Goal: Contribute content: Add original content to the website for others to see

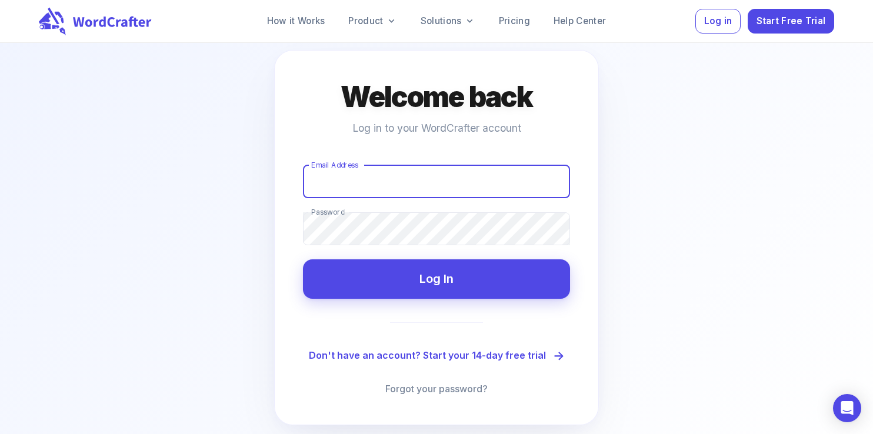
scroll to position [62, 0]
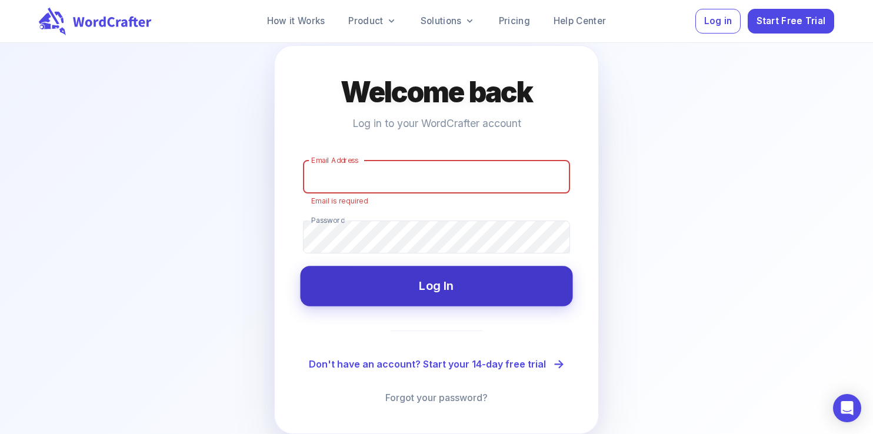
type input "[EMAIL_ADDRESS][DOMAIN_NAME]"
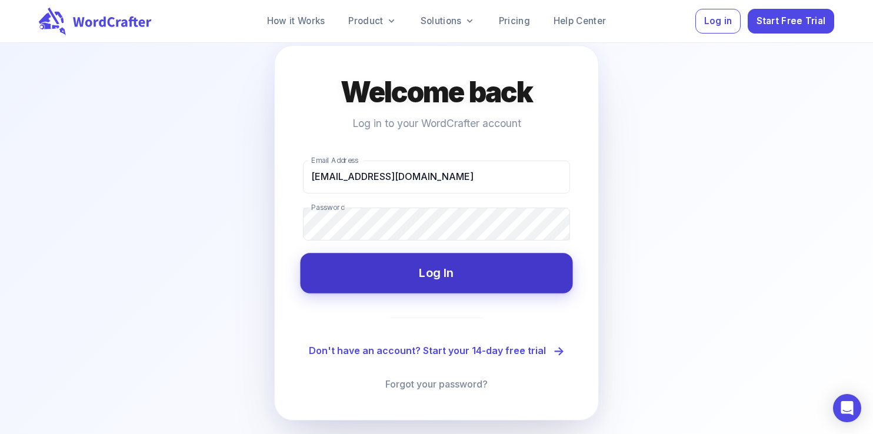
click at [426, 294] on div "Welcome back Log in to your WordCrafter account Email Address [EMAIL_ADDRESS][D…" at bounding box center [436, 232] width 325 height 375
click at [439, 273] on button "Log In" at bounding box center [436, 273] width 272 height 40
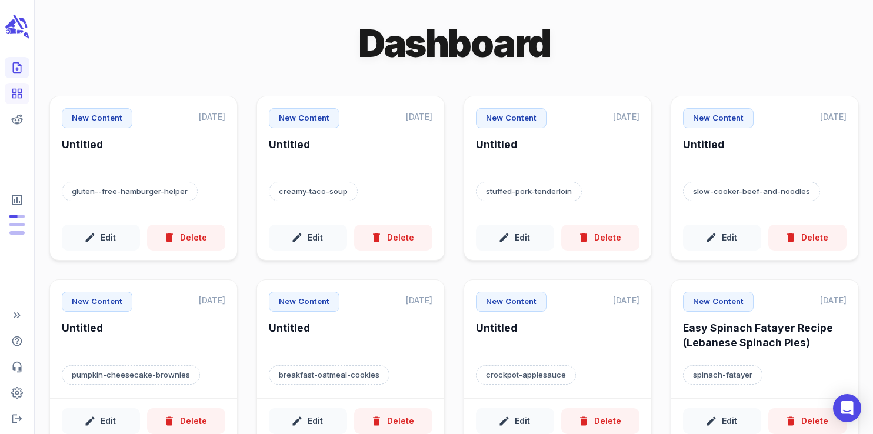
click at [20, 66] on icon "Create new content" at bounding box center [17, 68] width 12 height 12
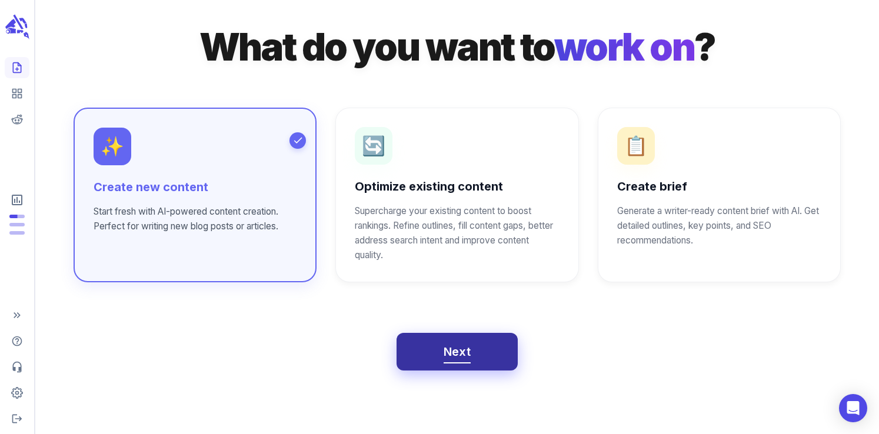
click at [456, 355] on span "Next" at bounding box center [458, 352] width 28 height 21
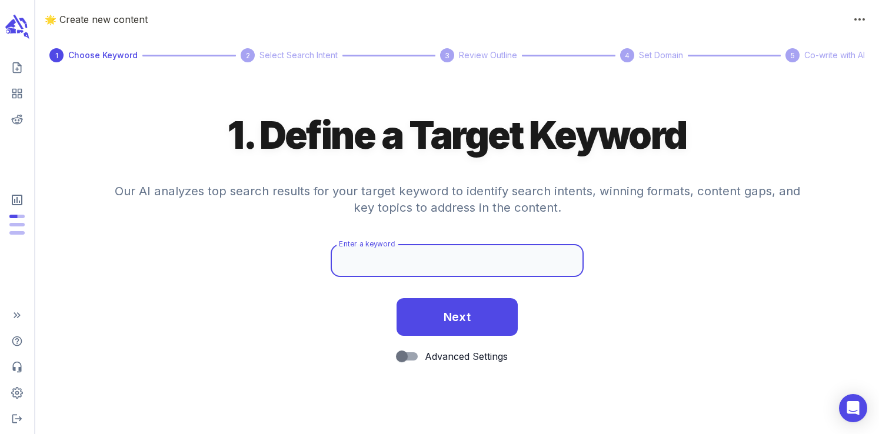
click at [368, 250] on div "Enter a keyword Enter a keyword" at bounding box center [457, 260] width 253 height 33
paste input "Chicken Scarpariello"
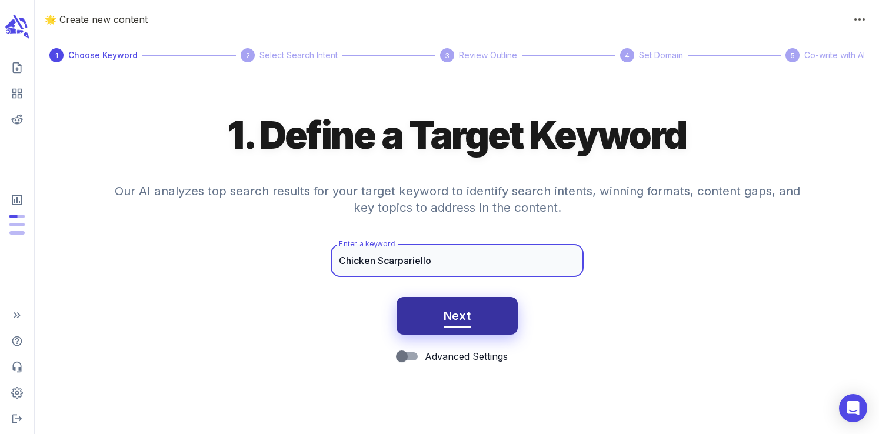
type input "Chicken Scarpariello"
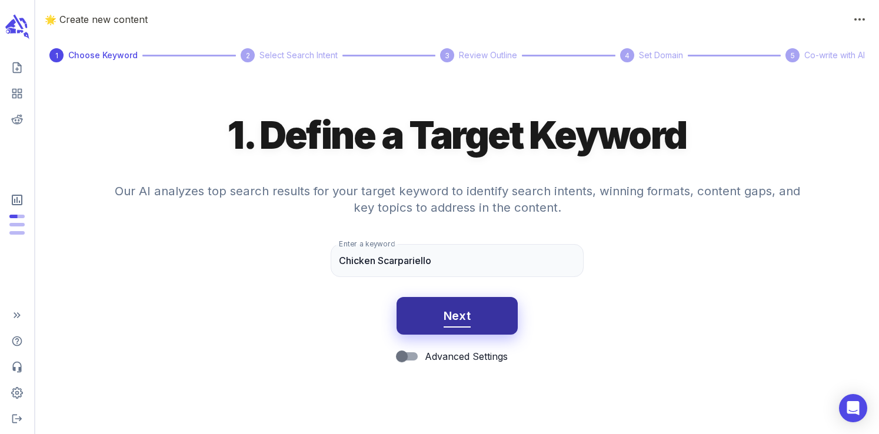
click at [442, 324] on button "Next" at bounding box center [457, 316] width 122 height 38
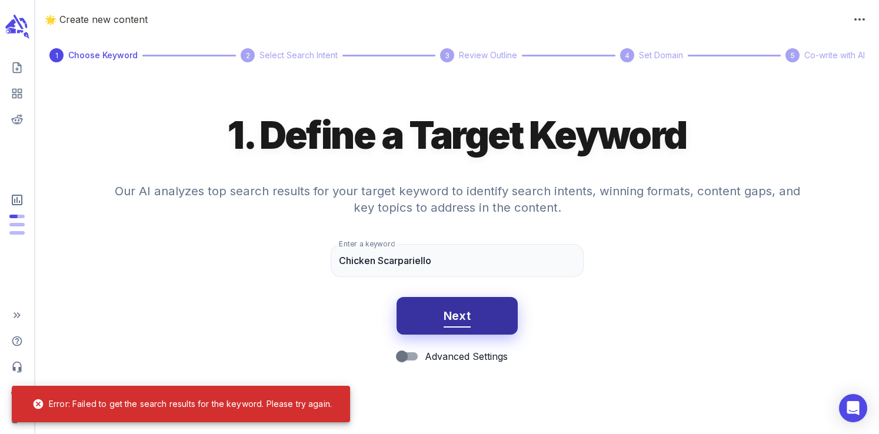
click at [435, 326] on button "Next" at bounding box center [457, 316] width 122 height 38
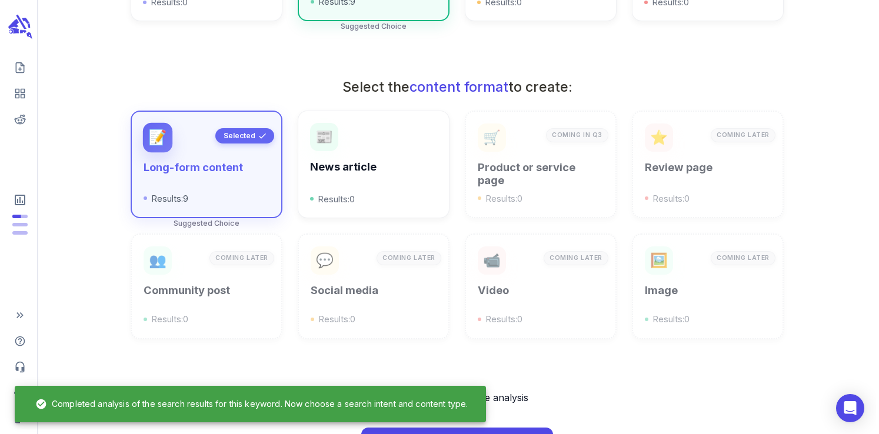
scroll to position [422, 0]
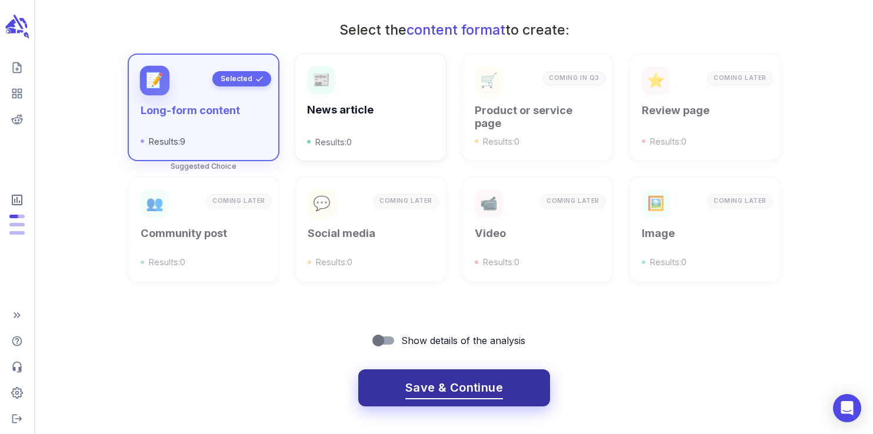
click at [459, 384] on span "Save & Continue" at bounding box center [454, 388] width 98 height 21
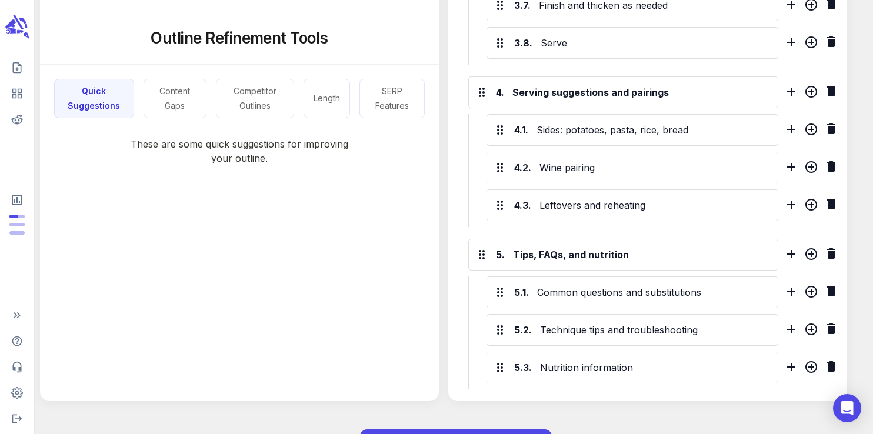
scroll to position [1074, 0]
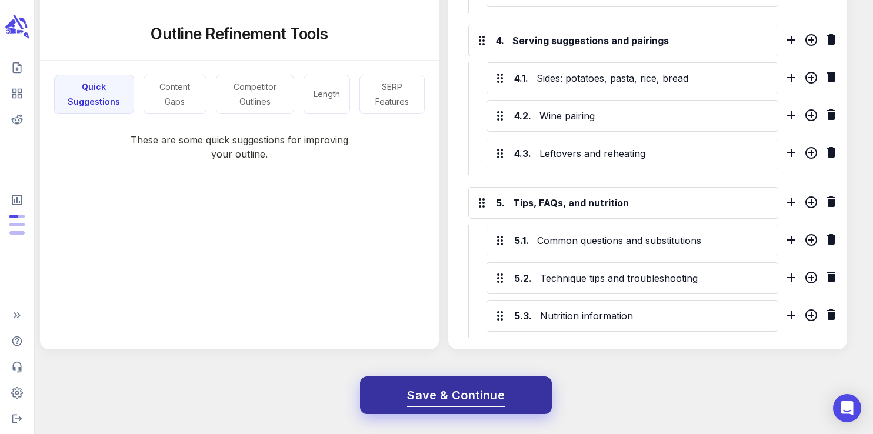
click at [480, 396] on span "Save & Continue" at bounding box center [456, 395] width 98 height 21
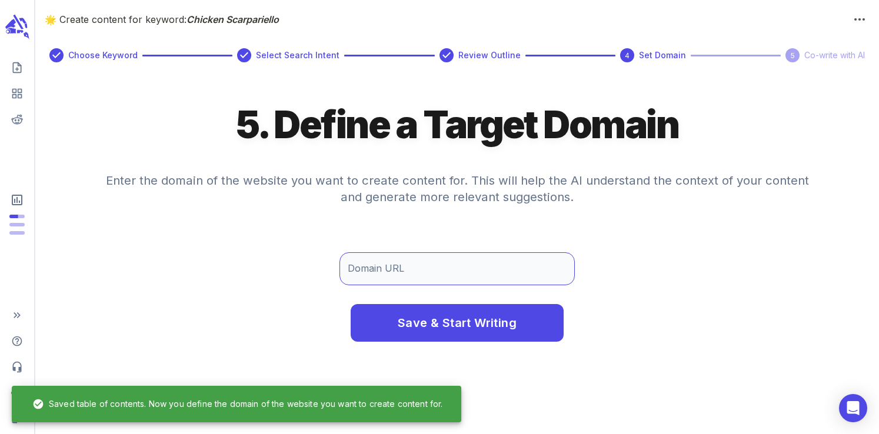
click at [408, 256] on input "Domain URL" at bounding box center [456, 268] width 235 height 33
type input "[DOMAIN_NAME]"
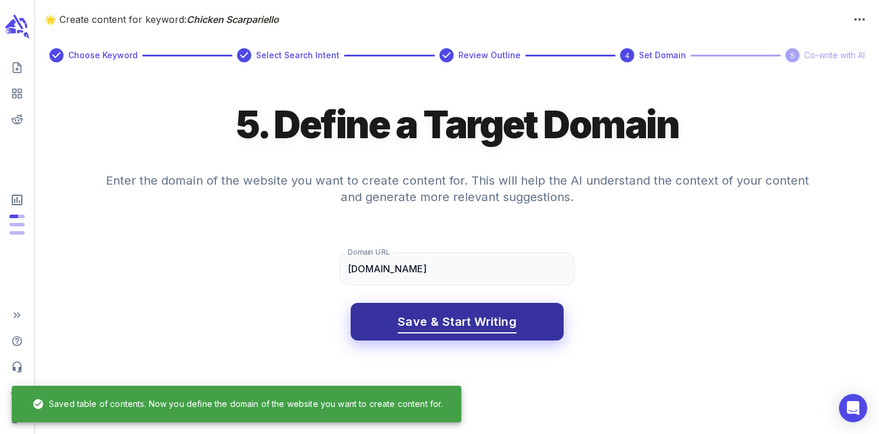
click at [439, 328] on span "Save & Start Writing" at bounding box center [457, 322] width 119 height 21
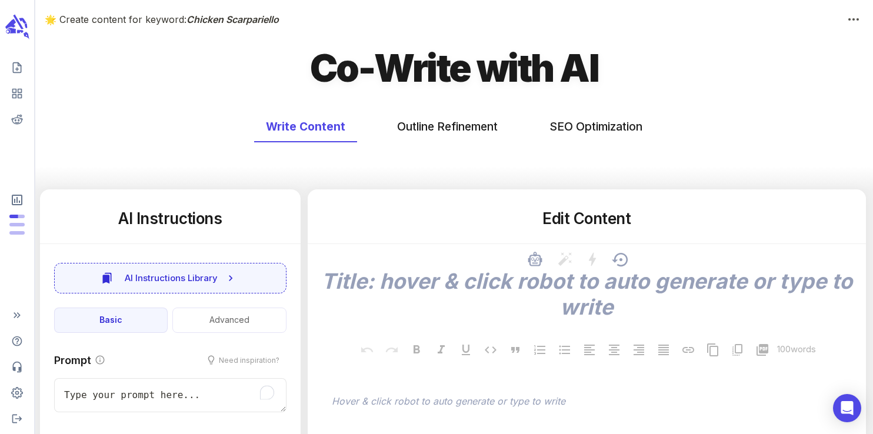
type textarea "x"
type input "55"
type textarea "x"
click at [570, 126] on button "SEO Optimization" at bounding box center [596, 126] width 116 height 31
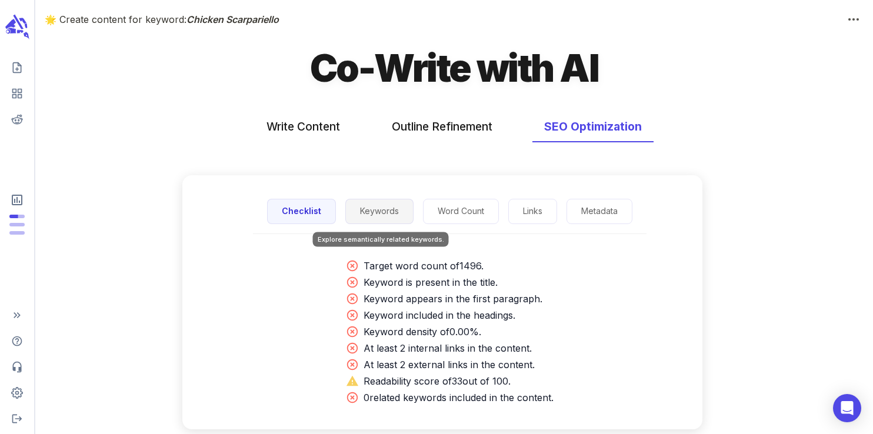
click at [379, 222] on button "Keywords" at bounding box center [379, 211] width 68 height 25
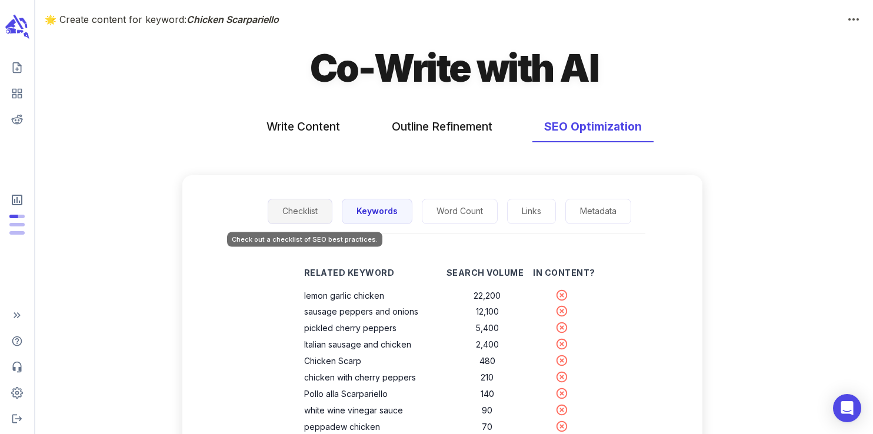
click at [304, 211] on button "Checklist" at bounding box center [300, 211] width 65 height 25
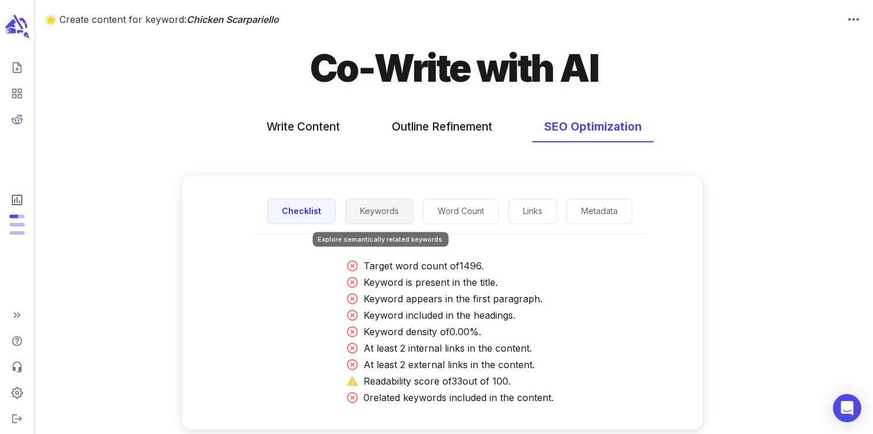
click at [348, 211] on button "Keywords" at bounding box center [379, 211] width 68 height 25
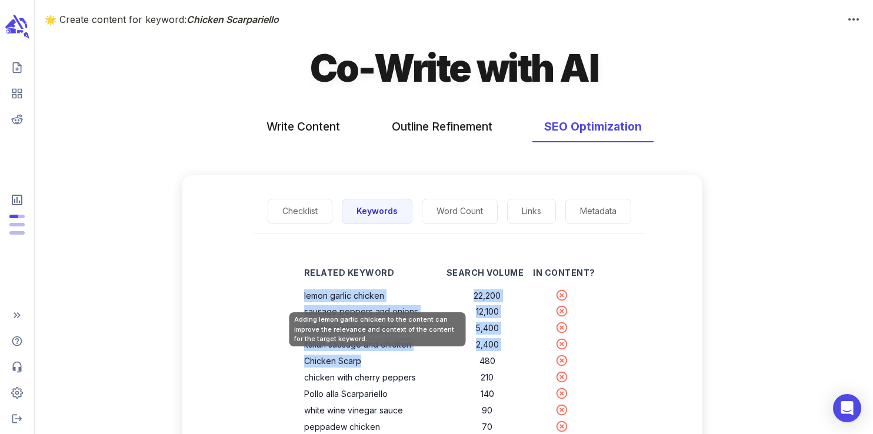
drag, startPoint x: 363, startPoint y: 362, endPoint x: 306, endPoint y: 298, distance: 85.9
copy tbody "lemon garlic chicken 22,200 sausage peppers and onions 12,100 pickled cherry pe…"
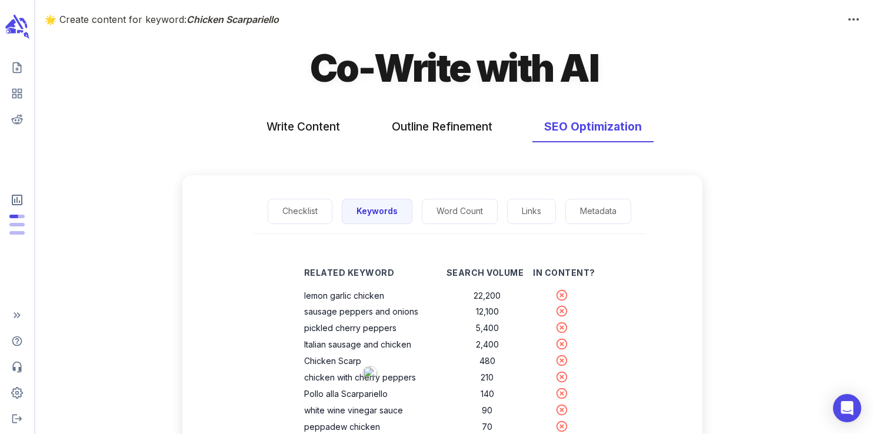
click at [701, 132] on div "Write Content Outline Refinement SEO Optimization" at bounding box center [454, 126] width 838 height 31
click at [306, 214] on button "Checklist" at bounding box center [300, 211] width 65 height 25
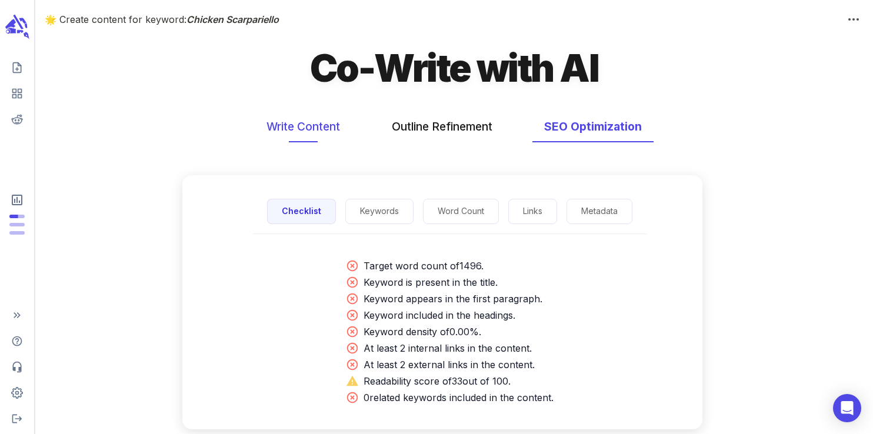
click at [306, 121] on button "Write Content" at bounding box center [303, 126] width 97 height 31
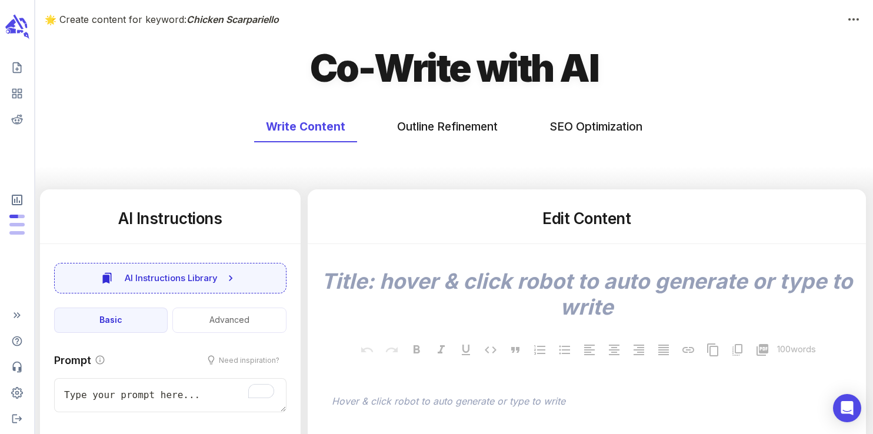
click at [574, 225] on h5 "Edit Content" at bounding box center [587, 218] width 530 height 21
click at [558, 223] on h5 "Edit Content" at bounding box center [587, 218] width 530 height 21
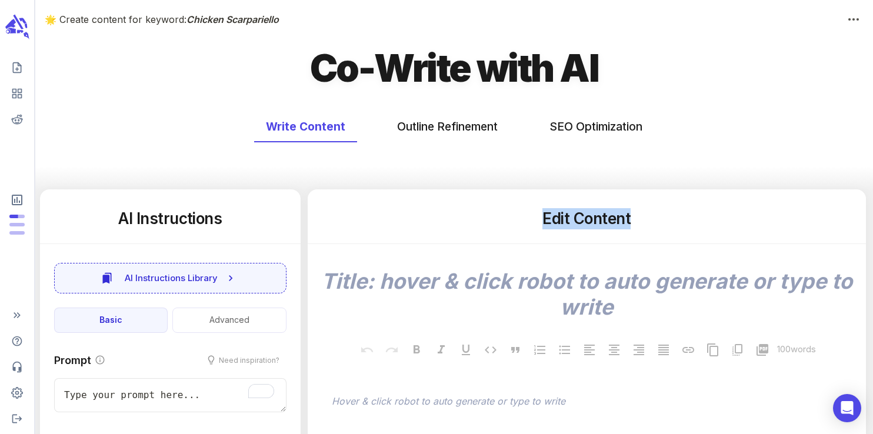
click at [558, 223] on h5 "Edit Content" at bounding box center [587, 218] width 530 height 21
click at [593, 222] on h5 "Edit Content" at bounding box center [587, 218] width 530 height 21
click at [557, 225] on h5 "Edit Content" at bounding box center [587, 218] width 530 height 21
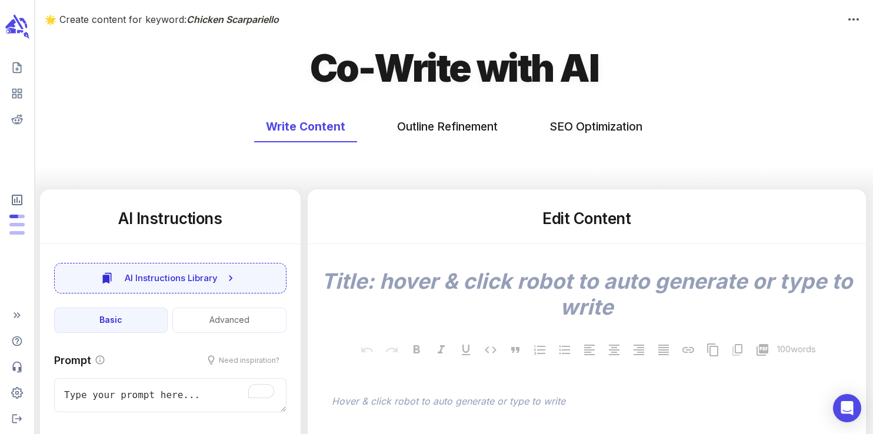
click at [599, 222] on h5 "Edit Content" at bounding box center [587, 218] width 530 height 21
click at [560, 220] on h5 "Edit Content" at bounding box center [587, 218] width 530 height 21
click at [598, 219] on h5 "Edit Content" at bounding box center [587, 218] width 530 height 21
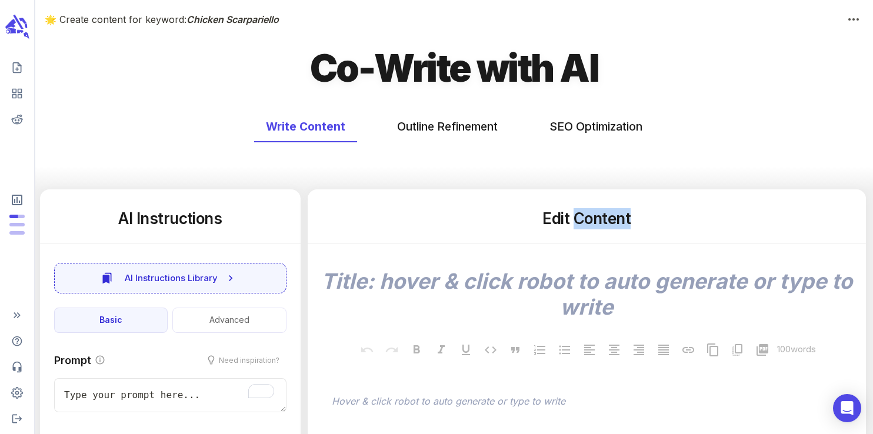
click at [598, 219] on h5 "Edit Content" at bounding box center [587, 218] width 530 height 21
click at [560, 221] on h5 "Edit Content" at bounding box center [587, 218] width 530 height 21
click at [607, 219] on h5 "Edit Content" at bounding box center [587, 218] width 530 height 21
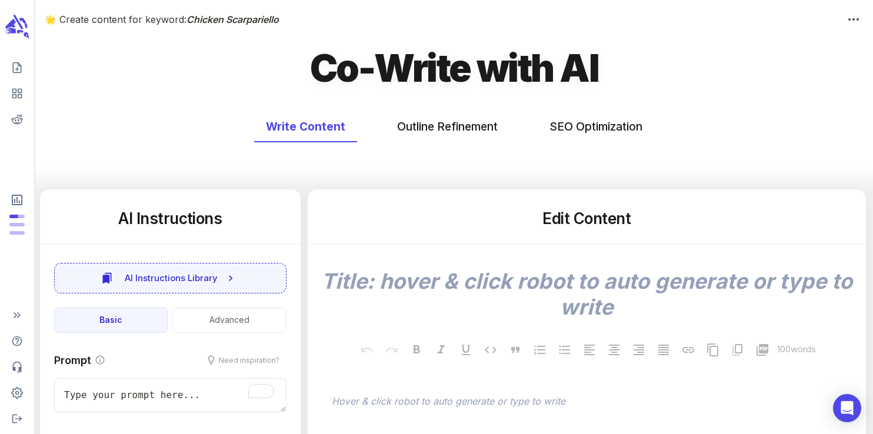
click at [555, 221] on h5 "Edit Content" at bounding box center [587, 218] width 530 height 21
click at [591, 218] on h5 "Edit Content" at bounding box center [587, 218] width 530 height 21
click at [554, 218] on h5 "Edit Content" at bounding box center [587, 218] width 530 height 21
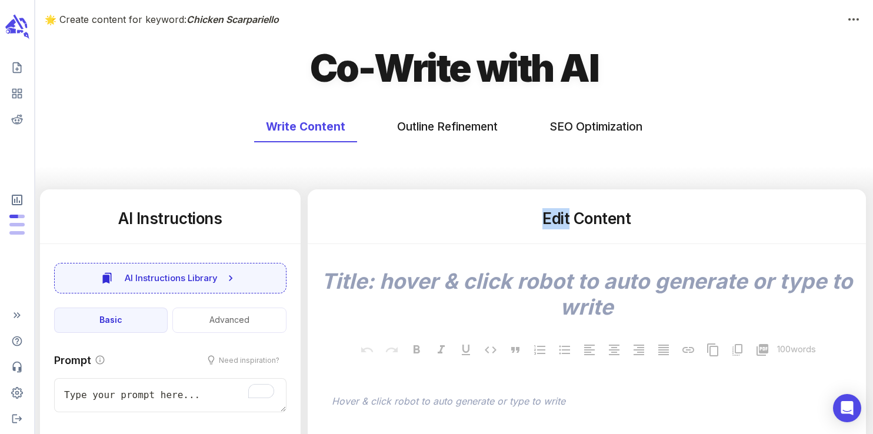
click at [554, 218] on h5 "Edit Content" at bounding box center [587, 218] width 530 height 21
click at [592, 220] on h5 "Edit Content" at bounding box center [587, 218] width 530 height 21
click at [555, 222] on h5 "Edit Content" at bounding box center [587, 218] width 530 height 21
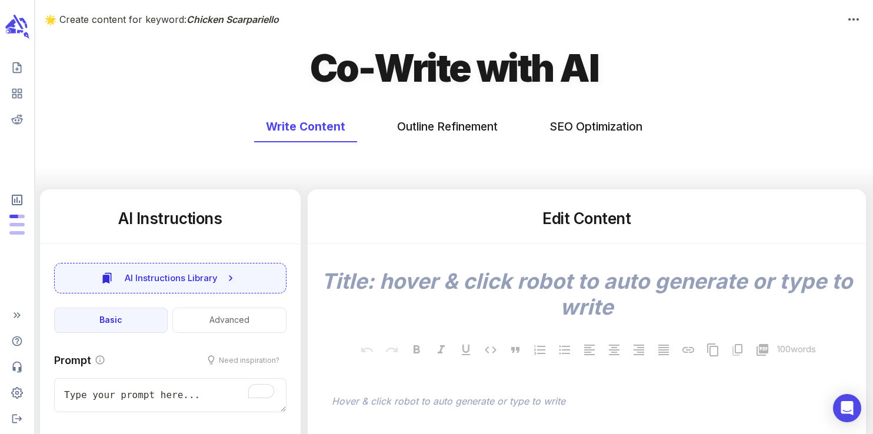
click at [599, 220] on h5 "Edit Content" at bounding box center [587, 218] width 530 height 21
click at [557, 221] on h5 "Edit Content" at bounding box center [587, 218] width 530 height 21
click at [604, 220] on h5 "Edit Content" at bounding box center [587, 218] width 530 height 21
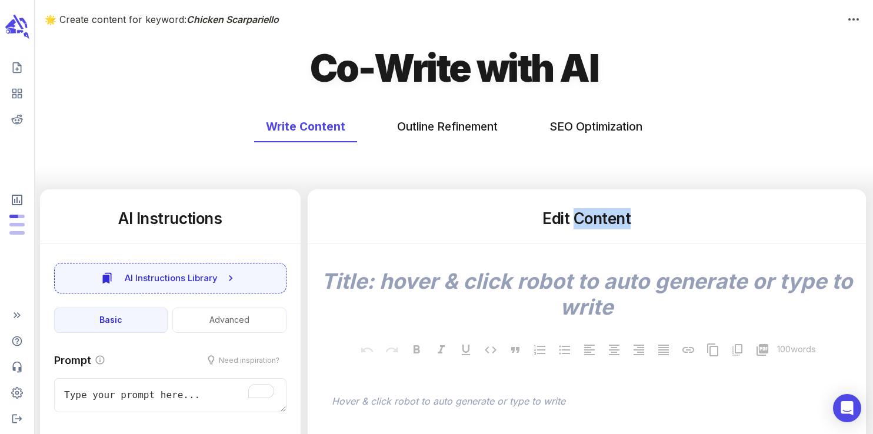
click at [604, 220] on h5 "Edit Content" at bounding box center [587, 218] width 530 height 21
click at [558, 222] on h5 "Edit Content" at bounding box center [587, 218] width 530 height 21
click at [601, 219] on h5 "Edit Content" at bounding box center [587, 218] width 530 height 21
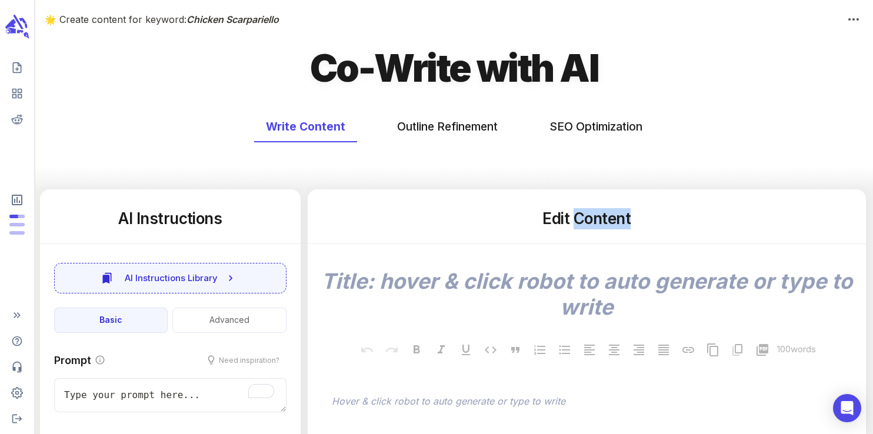
click at [618, 225] on h5 "Edit Content" at bounding box center [587, 218] width 530 height 21
click at [602, 219] on h5 "Edit Content" at bounding box center [587, 218] width 530 height 21
click at [559, 222] on h5 "Edit Content" at bounding box center [587, 218] width 530 height 21
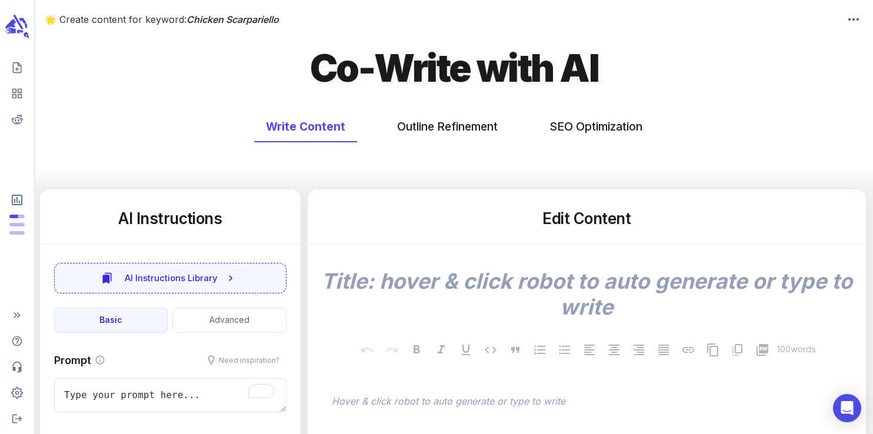
click at [601, 220] on h5 "Edit Content" at bounding box center [587, 218] width 530 height 21
click at [554, 222] on h5 "Edit Content" at bounding box center [587, 218] width 530 height 21
click at [600, 218] on h5 "Edit Content" at bounding box center [587, 218] width 530 height 21
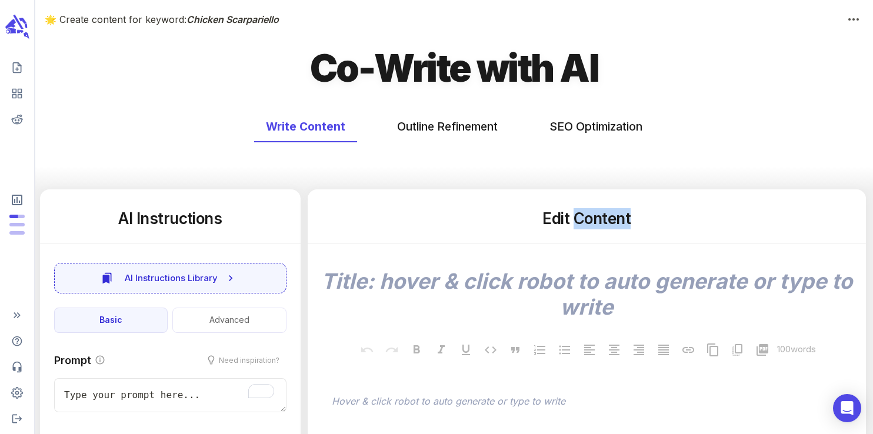
click at [600, 218] on h5 "Edit Content" at bounding box center [587, 218] width 530 height 21
click at [558, 224] on h5 "Edit Content" at bounding box center [587, 218] width 530 height 21
click at [603, 219] on h5 "Edit Content" at bounding box center [587, 218] width 530 height 21
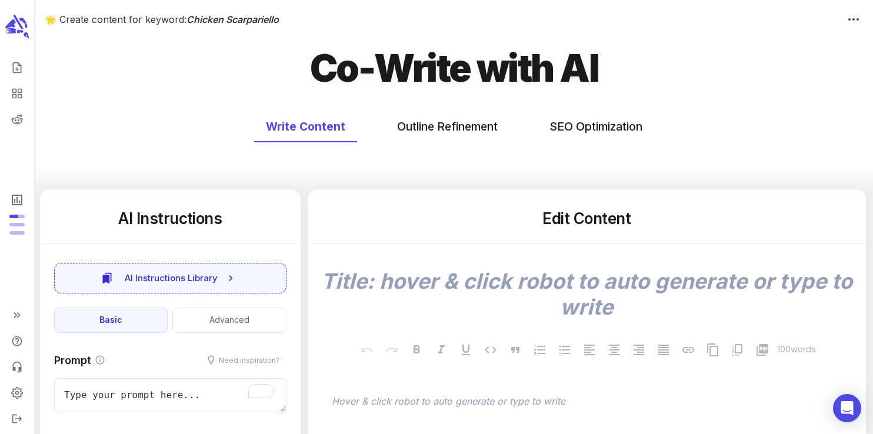
click at [559, 216] on h5 "Edit Content" at bounding box center [587, 218] width 530 height 21
click at [601, 219] on h5 "Edit Content" at bounding box center [587, 218] width 530 height 21
click at [559, 222] on h5 "Edit Content" at bounding box center [587, 218] width 530 height 21
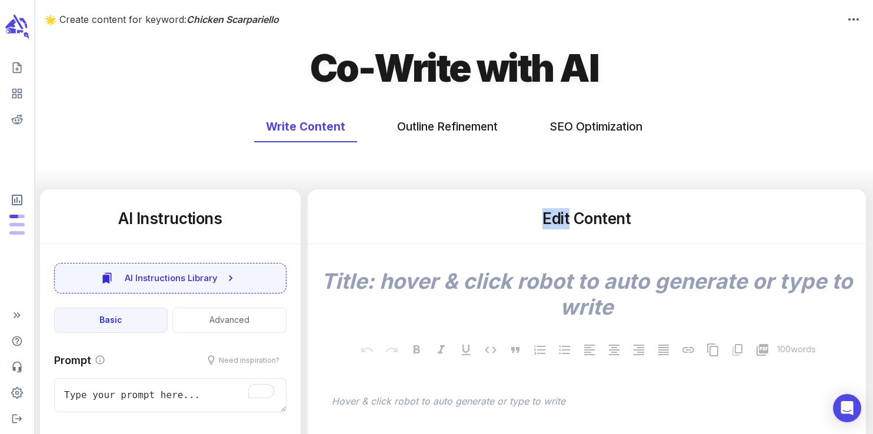
click at [559, 222] on h5 "Edit Content" at bounding box center [587, 218] width 530 height 21
click at [600, 220] on h5 "Edit Content" at bounding box center [587, 218] width 530 height 21
click at [559, 221] on h5 "Edit Content" at bounding box center [587, 218] width 530 height 21
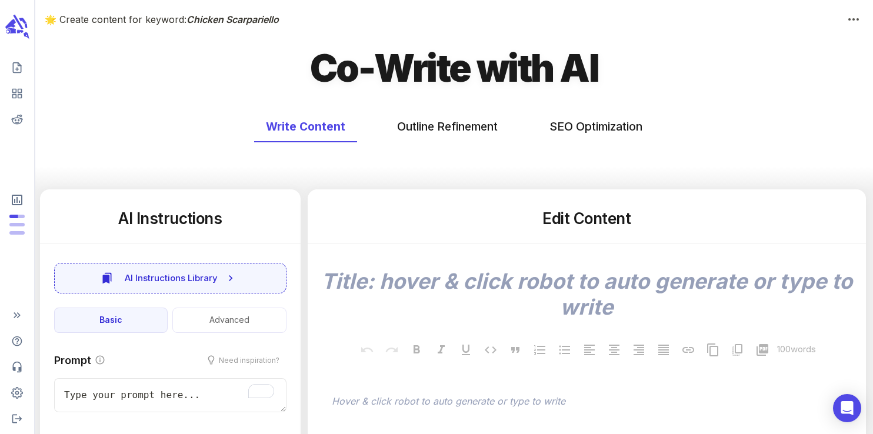
click at [599, 221] on h5 "Edit Content" at bounding box center [587, 218] width 530 height 21
click at [561, 222] on h5 "Edit Content" at bounding box center [587, 218] width 530 height 21
click at [591, 216] on h5 "Edit Content" at bounding box center [587, 218] width 530 height 21
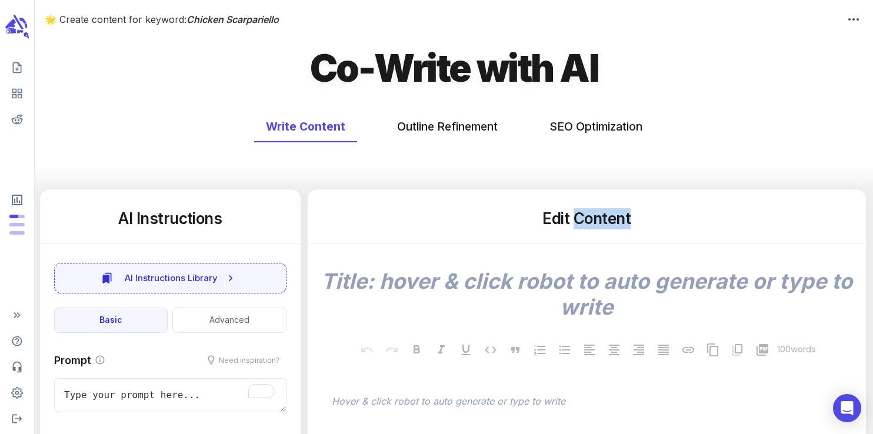
click at [591, 216] on h5 "Edit Content" at bounding box center [587, 218] width 530 height 21
click at [562, 218] on h5 "Edit Content" at bounding box center [587, 218] width 530 height 21
click at [607, 222] on h5 "Edit Content" at bounding box center [587, 218] width 530 height 21
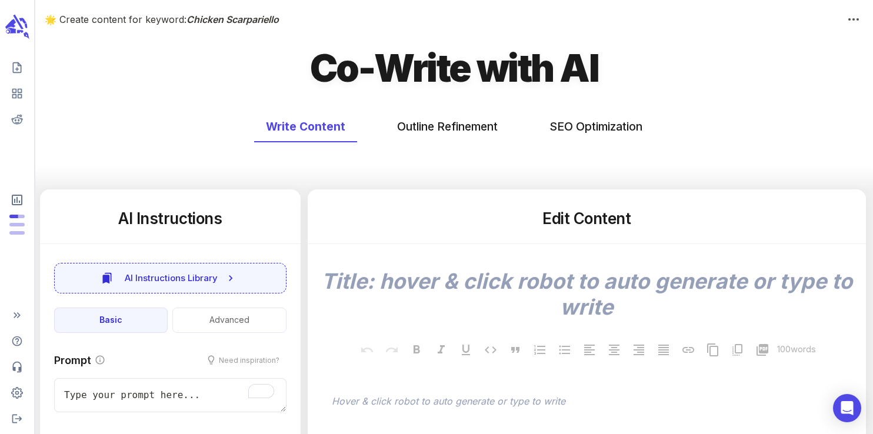
click at [565, 218] on h5 "Edit Content" at bounding box center [587, 218] width 530 height 21
click at [594, 214] on h5 "Edit Content" at bounding box center [587, 218] width 530 height 21
click at [553, 216] on h5 "Edit Content" at bounding box center [587, 218] width 530 height 21
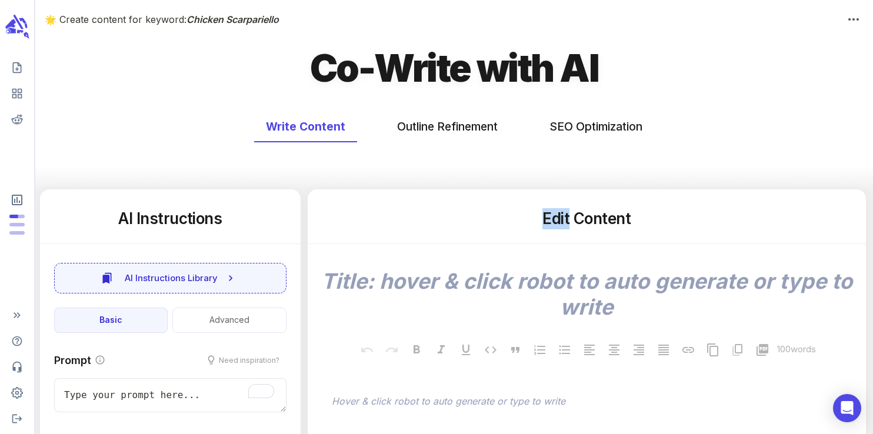
click at [553, 216] on h5 "Edit Content" at bounding box center [587, 218] width 530 height 21
click at [603, 221] on h5 "Edit Content" at bounding box center [587, 218] width 530 height 21
click at [559, 222] on h5 "Edit Content" at bounding box center [587, 218] width 530 height 21
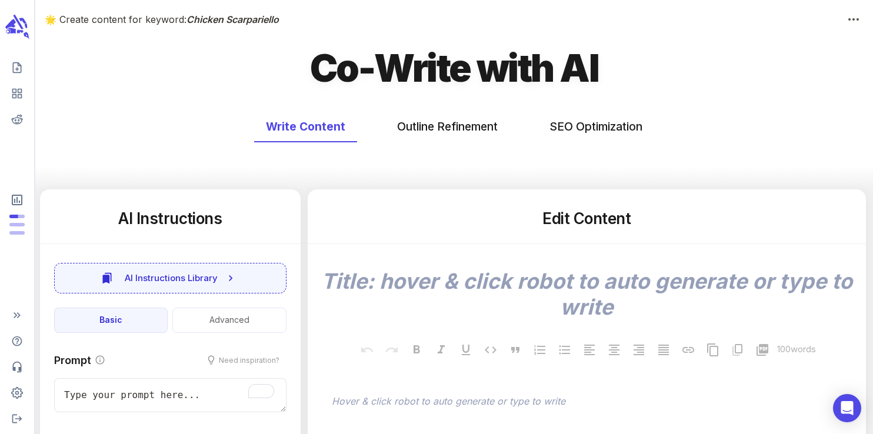
click at [599, 219] on h5 "Edit Content" at bounding box center [587, 218] width 530 height 21
click at [560, 221] on h5 "Edit Content" at bounding box center [587, 218] width 530 height 21
click at [602, 221] on h5 "Edit Content" at bounding box center [587, 218] width 530 height 21
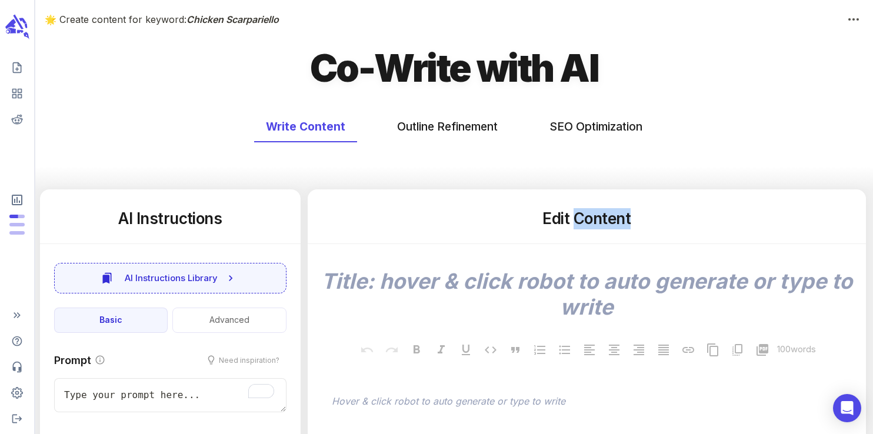
click at [602, 221] on h5 "Edit Content" at bounding box center [587, 218] width 530 height 21
click at [559, 222] on h5 "Edit Content" at bounding box center [587, 218] width 530 height 21
click at [592, 222] on h5 "Edit Content" at bounding box center [587, 218] width 530 height 21
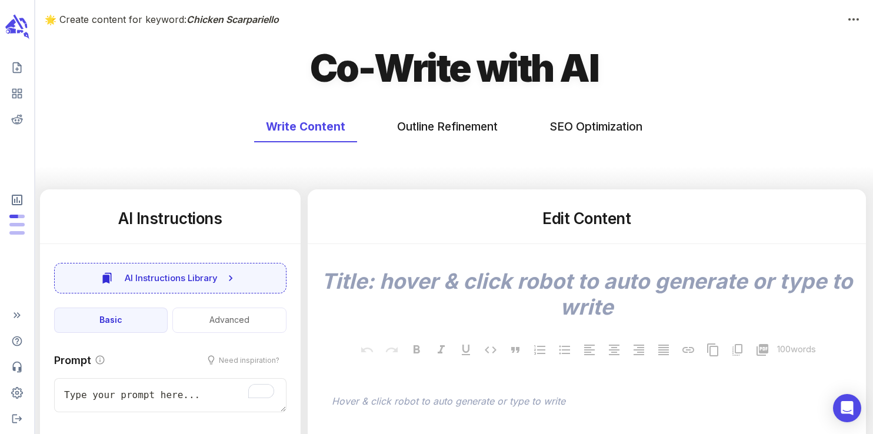
click at [592, 222] on h5 "Edit Content" at bounding box center [587, 218] width 530 height 21
click at [564, 221] on h5 "Edit Content" at bounding box center [587, 218] width 530 height 21
click at [592, 218] on h5 "Edit Content" at bounding box center [587, 218] width 530 height 21
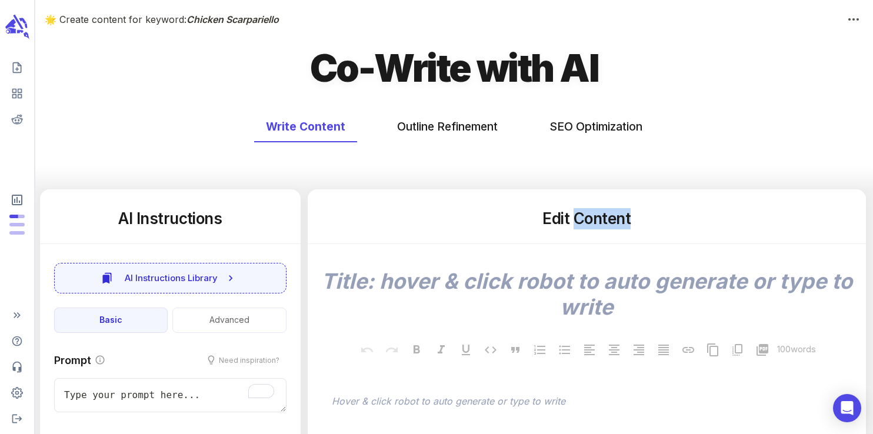
click at [592, 218] on h5 "Edit Content" at bounding box center [587, 218] width 530 height 21
click at [566, 222] on h5 "Edit Content" at bounding box center [587, 218] width 530 height 21
click at [608, 218] on h5 "Edit Content" at bounding box center [587, 218] width 530 height 21
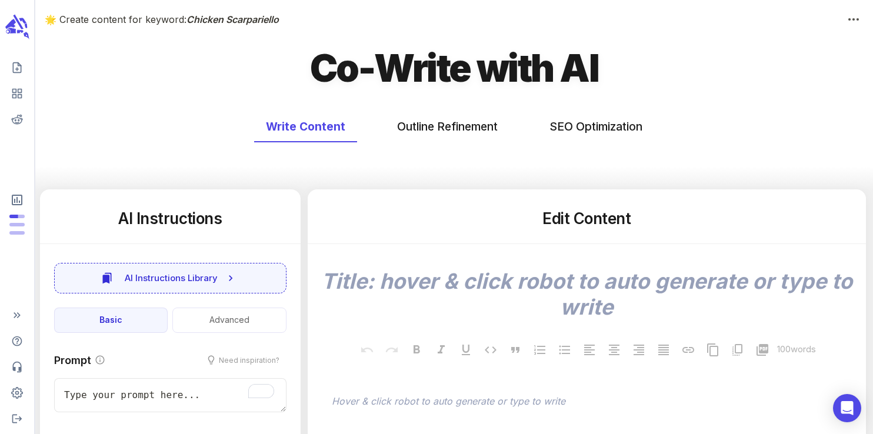
click at [554, 222] on h5 "Edit Content" at bounding box center [587, 218] width 530 height 21
click at [592, 218] on h5 "Edit Content" at bounding box center [587, 218] width 530 height 21
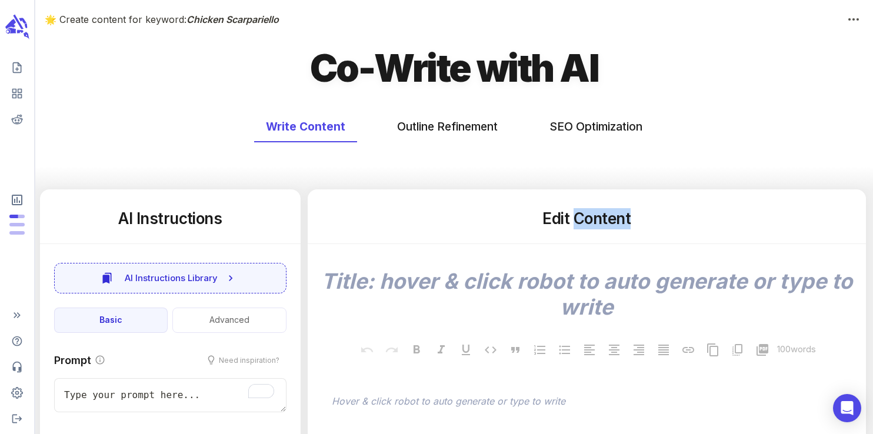
click at [592, 218] on h5 "Edit Content" at bounding box center [587, 218] width 530 height 21
click at [560, 224] on h5 "Edit Content" at bounding box center [587, 218] width 530 height 21
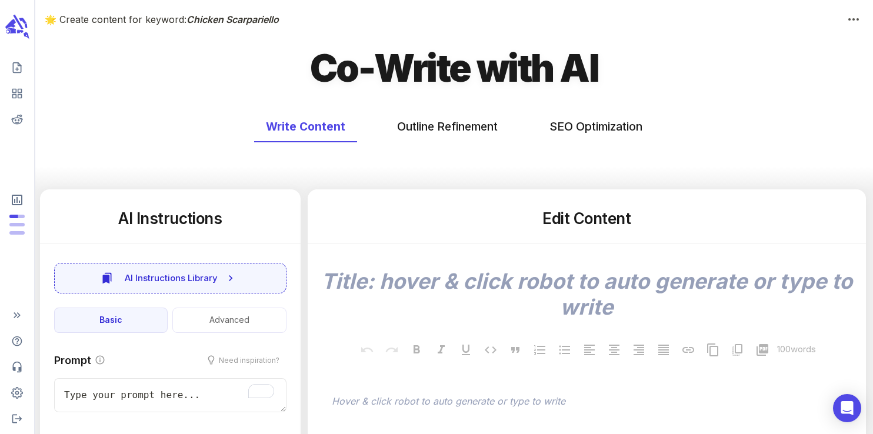
click at [599, 218] on h5 "Edit Content" at bounding box center [587, 218] width 530 height 21
click at [552, 224] on h5 "Edit Content" at bounding box center [587, 218] width 530 height 21
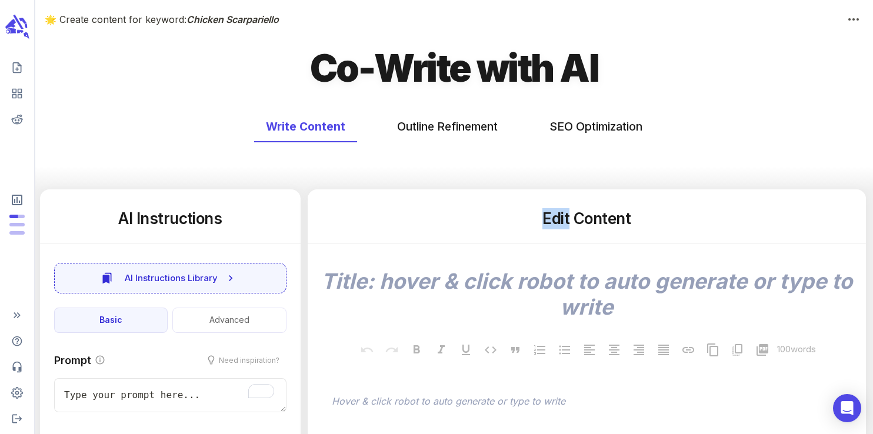
click at [552, 224] on h5 "Edit Content" at bounding box center [587, 218] width 530 height 21
click at [602, 217] on h5 "Edit Content" at bounding box center [587, 218] width 530 height 21
click at [562, 219] on h5 "Edit Content" at bounding box center [587, 218] width 530 height 21
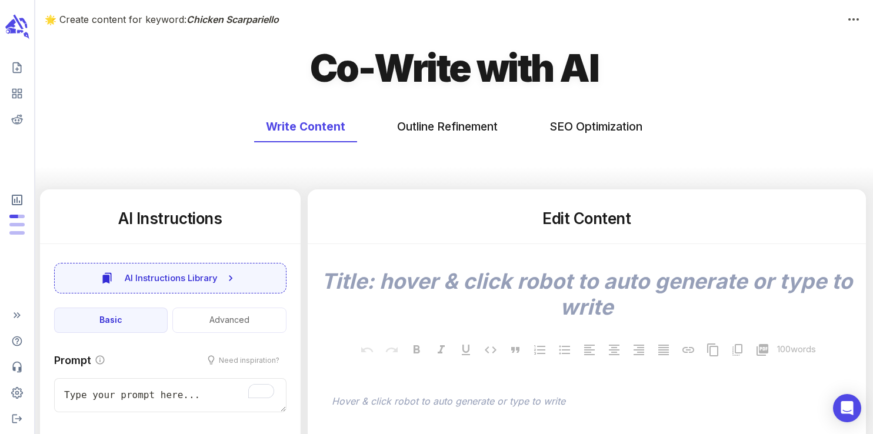
click at [607, 216] on h5 "Edit Content" at bounding box center [587, 218] width 530 height 21
click at [562, 219] on h5 "Edit Content" at bounding box center [587, 218] width 530 height 21
click at [604, 217] on h5 "Edit Content" at bounding box center [587, 218] width 530 height 21
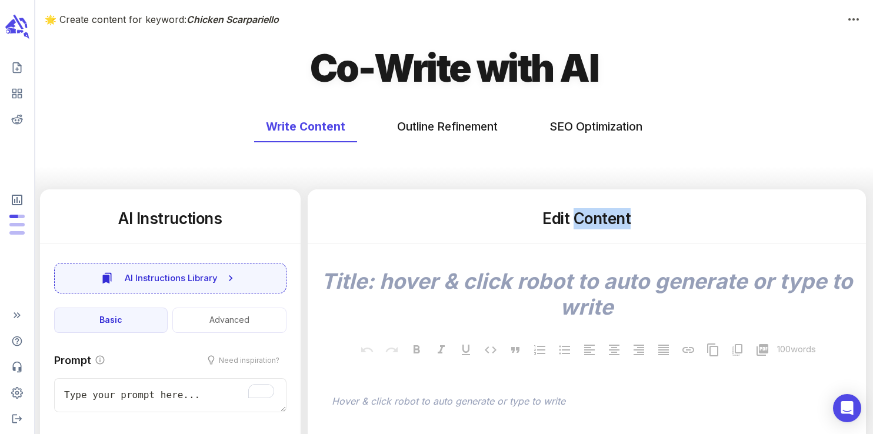
click at [604, 217] on h5 "Edit Content" at bounding box center [587, 218] width 530 height 21
click at [560, 221] on h5 "Edit Content" at bounding box center [587, 218] width 530 height 21
click at [609, 218] on h5 "Edit Content" at bounding box center [587, 218] width 530 height 21
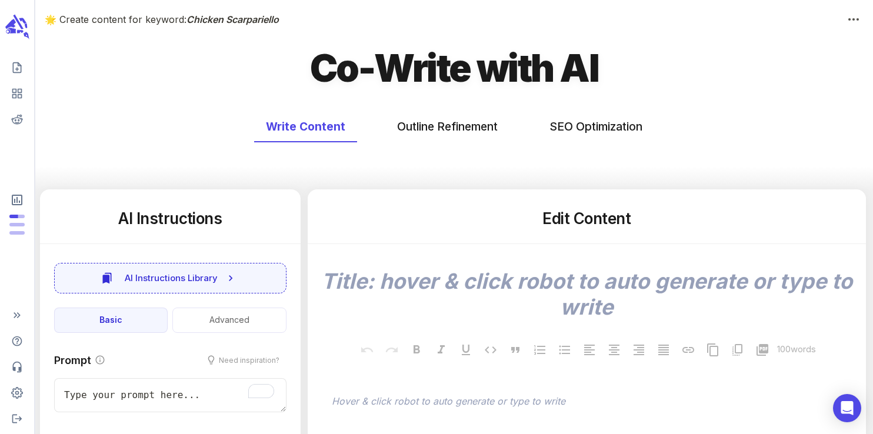
click at [557, 221] on h5 "Edit Content" at bounding box center [587, 218] width 530 height 21
click at [601, 216] on h5 "Edit Content" at bounding box center [587, 218] width 530 height 21
click at [557, 219] on h5 "Edit Content" at bounding box center [587, 218] width 530 height 21
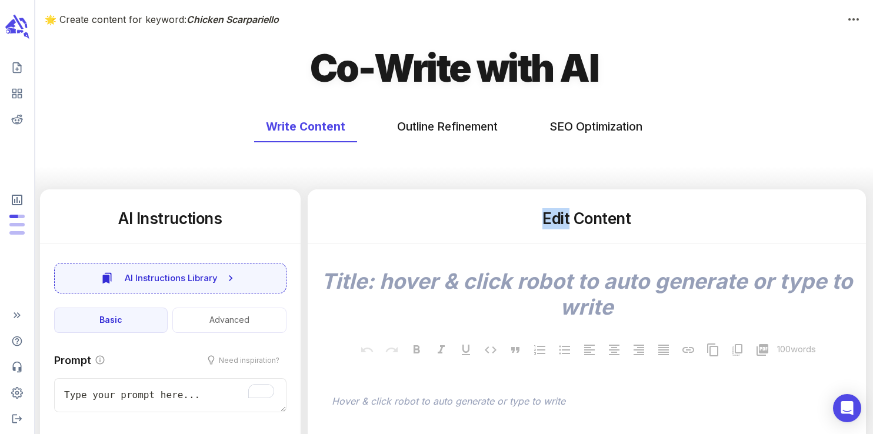
click at [557, 219] on h5 "Edit Content" at bounding box center [587, 218] width 530 height 21
click at [602, 221] on h5 "Edit Content" at bounding box center [587, 218] width 530 height 21
click at [555, 217] on h5 "Edit Content" at bounding box center [587, 218] width 530 height 21
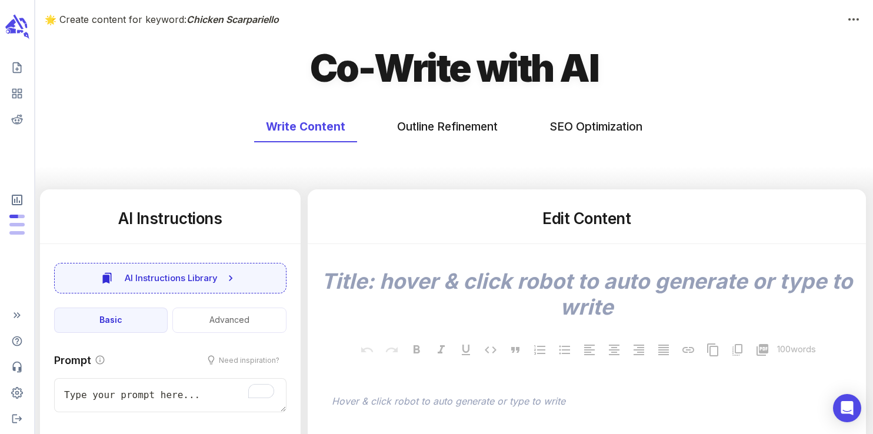
click at [606, 226] on h5 "Edit Content" at bounding box center [587, 218] width 530 height 21
click at [552, 219] on h5 "Edit Content" at bounding box center [587, 218] width 530 height 21
click at [604, 219] on h5 "Edit Content" at bounding box center [587, 218] width 530 height 21
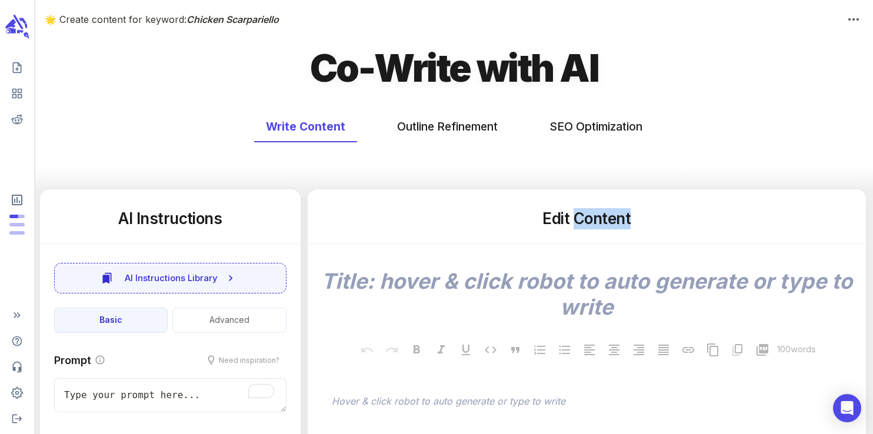
click at [604, 219] on h5 "Edit Content" at bounding box center [587, 218] width 530 height 21
click at [564, 220] on h5 "Edit Content" at bounding box center [587, 218] width 530 height 21
click at [592, 224] on h5 "Edit Content" at bounding box center [587, 218] width 530 height 21
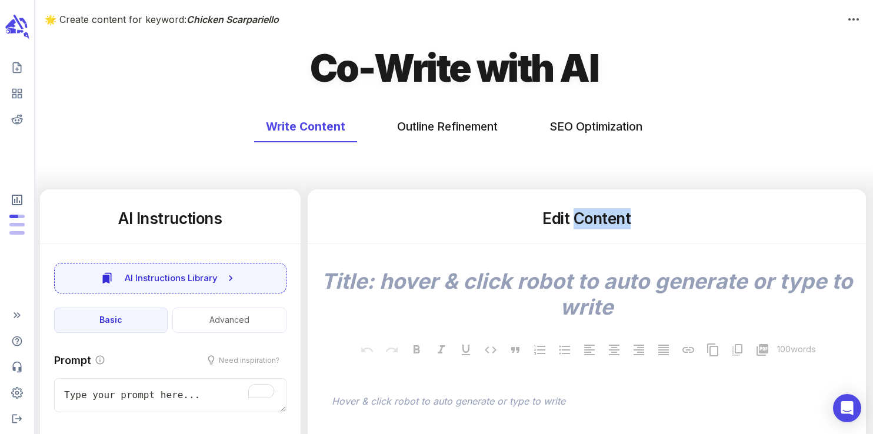
click at [592, 224] on h5 "Edit Content" at bounding box center [587, 218] width 530 height 21
click at [558, 221] on h5 "Edit Content" at bounding box center [587, 218] width 530 height 21
click at [608, 221] on h5 "Edit Content" at bounding box center [587, 218] width 530 height 21
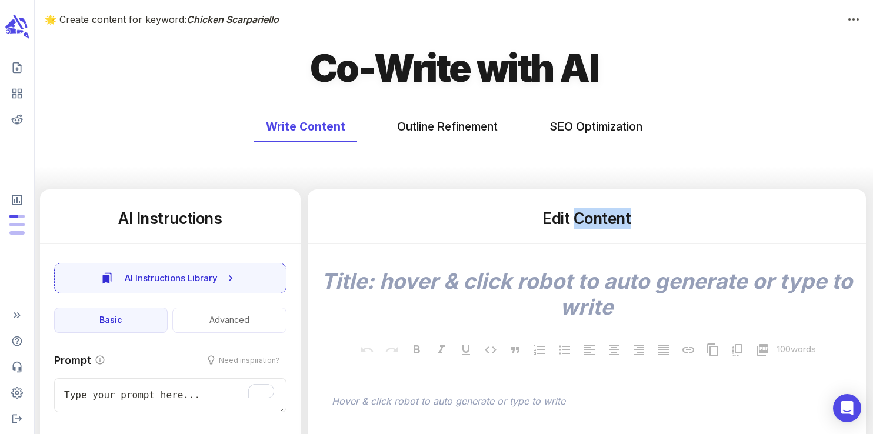
click at [608, 221] on h5 "Edit Content" at bounding box center [587, 218] width 530 height 21
click at [553, 219] on h5 "Edit Content" at bounding box center [587, 218] width 530 height 21
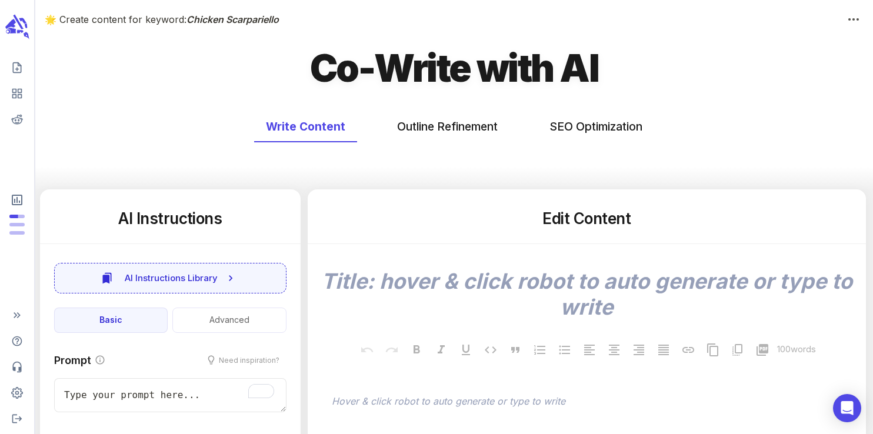
click at [598, 222] on h5 "Edit Content" at bounding box center [587, 218] width 530 height 21
click at [564, 222] on h5 "Edit Content" at bounding box center [587, 218] width 530 height 21
click at [600, 221] on h5 "Edit Content" at bounding box center [587, 218] width 530 height 21
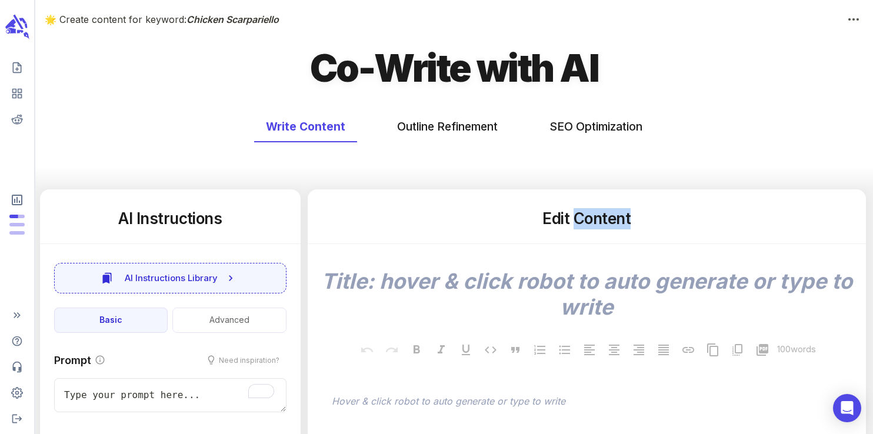
click at [600, 221] on h5 "Edit Content" at bounding box center [587, 218] width 530 height 21
click at [558, 222] on h5 "Edit Content" at bounding box center [587, 218] width 530 height 21
click at [604, 219] on h5 "Edit Content" at bounding box center [587, 218] width 530 height 21
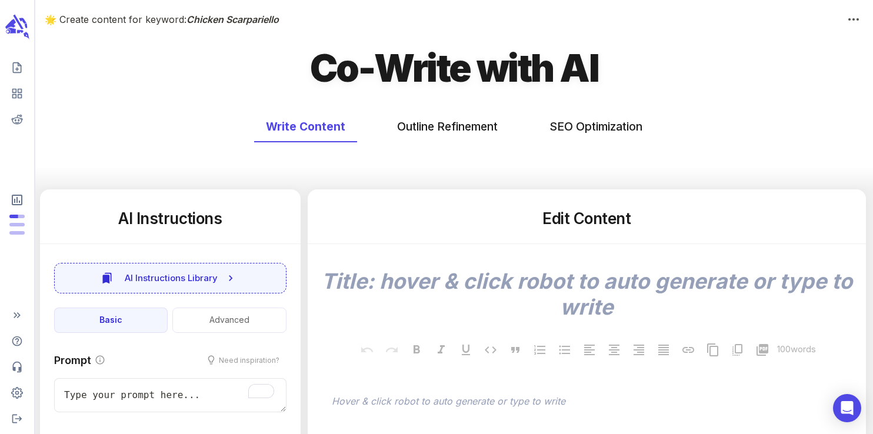
click at [558, 221] on h5 "Edit Content" at bounding box center [587, 218] width 530 height 21
click at [603, 219] on h5 "Edit Content" at bounding box center [587, 218] width 530 height 21
click at [558, 221] on h5 "Edit Content" at bounding box center [587, 218] width 530 height 21
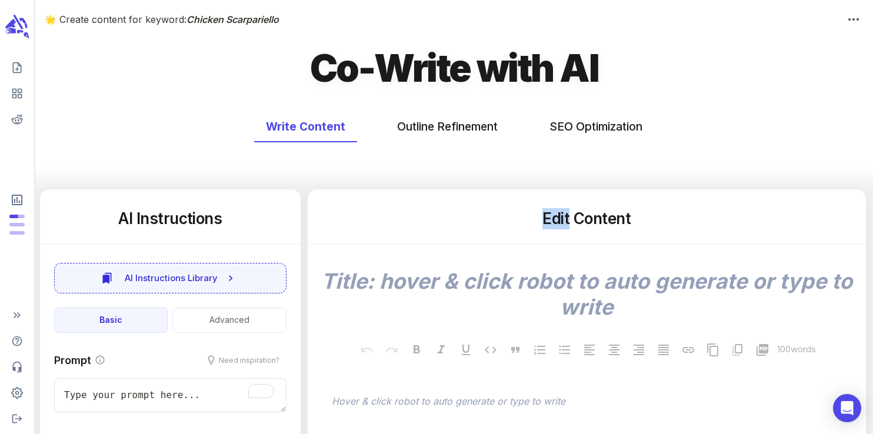
click at [558, 221] on h5 "Edit Content" at bounding box center [587, 218] width 530 height 21
click at [604, 218] on h5 "Edit Content" at bounding box center [587, 218] width 530 height 21
click at [556, 218] on h5 "Edit Content" at bounding box center [587, 218] width 530 height 21
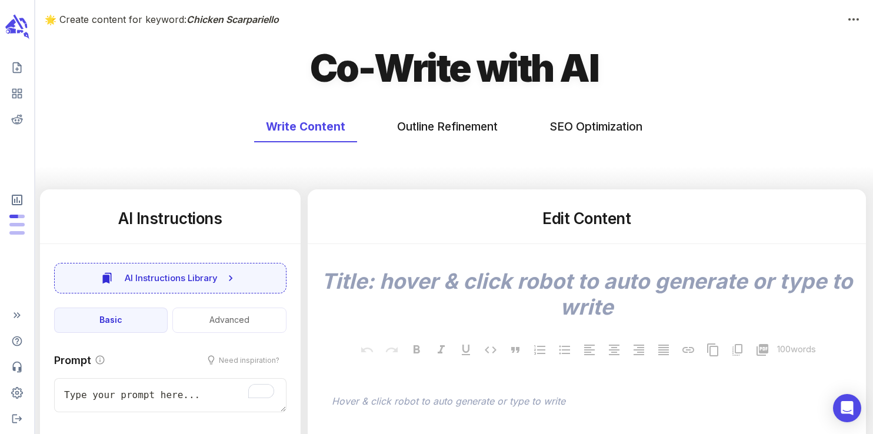
click at [601, 219] on h5 "Edit Content" at bounding box center [587, 218] width 530 height 21
click at [559, 221] on h5 "Edit Content" at bounding box center [587, 218] width 530 height 21
click at [601, 220] on h5 "Edit Content" at bounding box center [587, 218] width 530 height 21
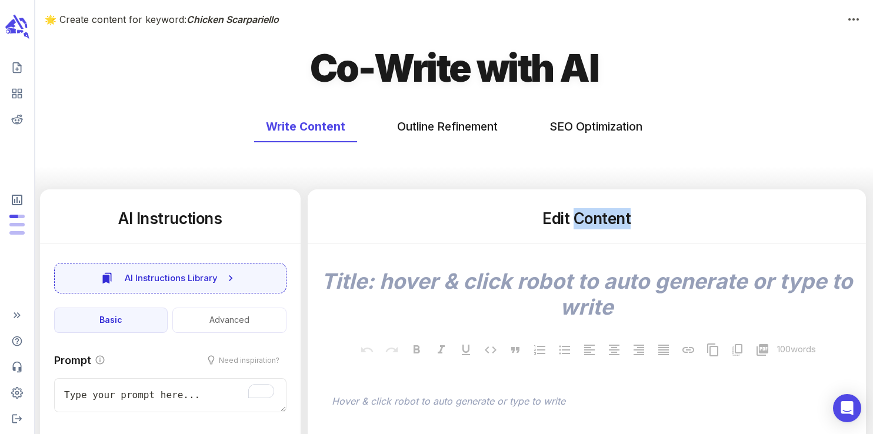
click at [601, 220] on h5 "Edit Content" at bounding box center [587, 218] width 530 height 21
click at [557, 217] on h5 "Edit Content" at bounding box center [587, 218] width 530 height 21
click at [604, 217] on h5 "Edit Content" at bounding box center [587, 218] width 530 height 21
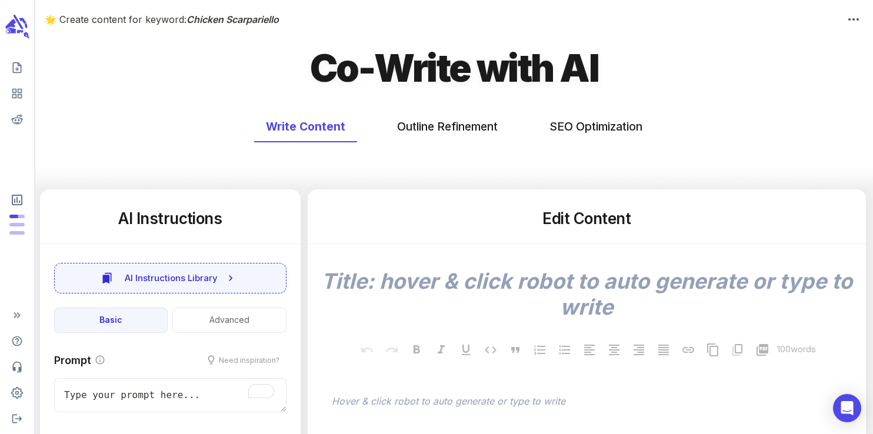
click at [559, 220] on h5 "Edit Content" at bounding box center [587, 218] width 530 height 21
click at [601, 222] on h5 "Edit Content" at bounding box center [587, 218] width 530 height 21
click at [561, 223] on h5 "Edit Content" at bounding box center [587, 218] width 530 height 21
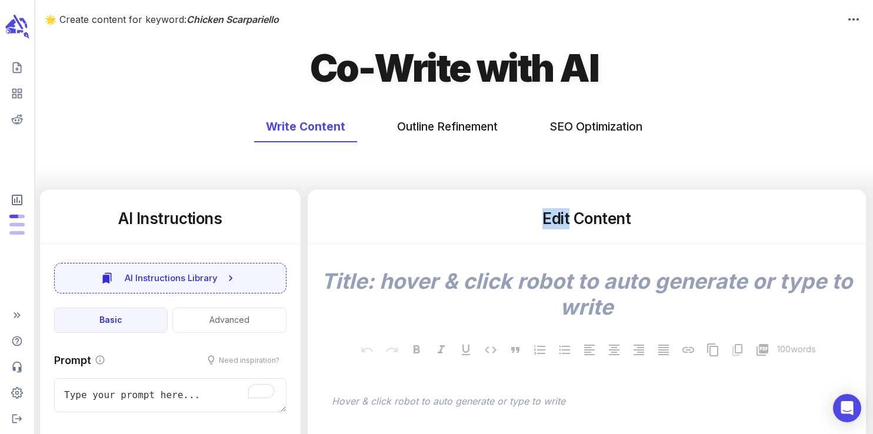
click at [561, 223] on h5 "Edit Content" at bounding box center [587, 218] width 530 height 21
click at [601, 218] on h5 "Edit Content" at bounding box center [587, 218] width 530 height 21
click at [555, 216] on h5 "Edit Content" at bounding box center [587, 218] width 530 height 21
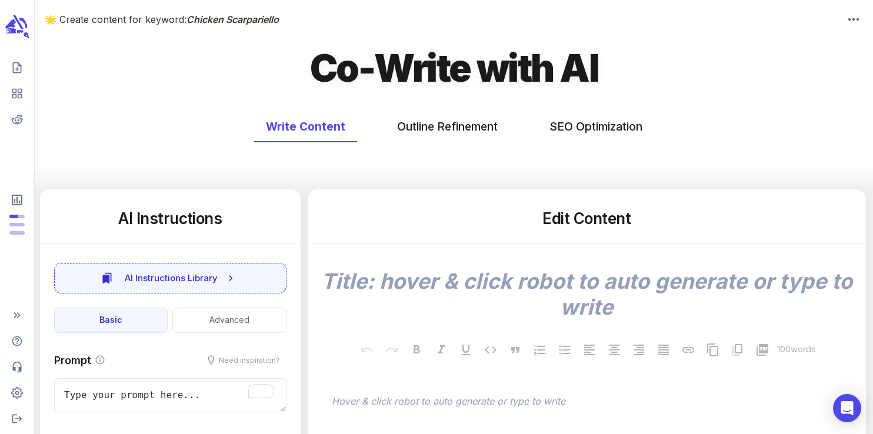
click at [603, 219] on h5 "Edit Content" at bounding box center [587, 218] width 530 height 21
click at [556, 220] on h5 "Edit Content" at bounding box center [587, 218] width 530 height 21
click at [607, 223] on h5 "Edit Content" at bounding box center [587, 218] width 530 height 21
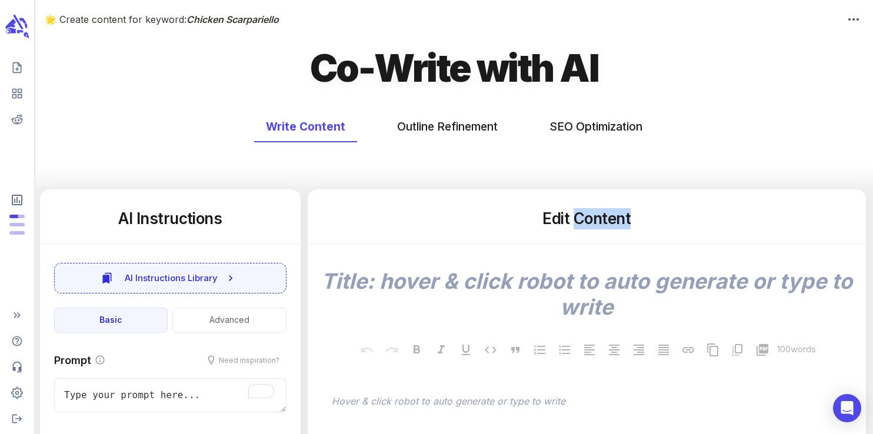
click at [607, 223] on h5 "Edit Content" at bounding box center [587, 218] width 530 height 21
click at [558, 221] on h5 "Edit Content" at bounding box center [587, 218] width 530 height 21
click at [599, 222] on h5 "Edit Content" at bounding box center [587, 218] width 530 height 21
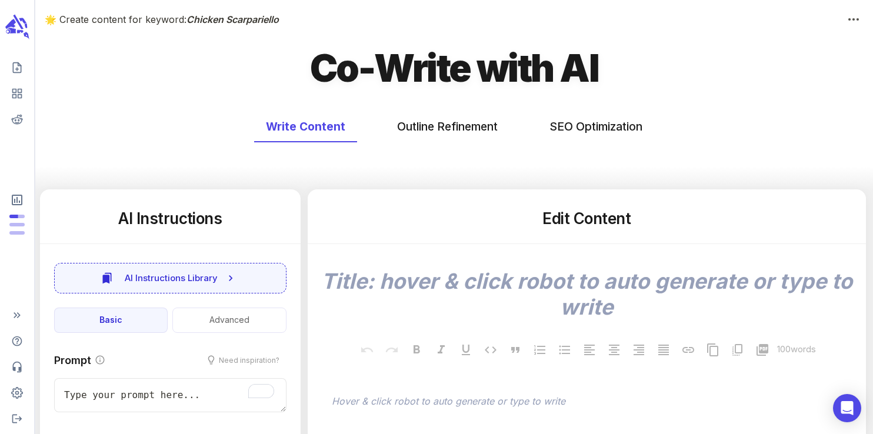
click at [563, 218] on h5 "Edit Content" at bounding box center [587, 218] width 530 height 21
click at [601, 222] on h5 "Edit Content" at bounding box center [587, 218] width 530 height 21
click at [562, 221] on h5 "Edit Content" at bounding box center [587, 218] width 530 height 21
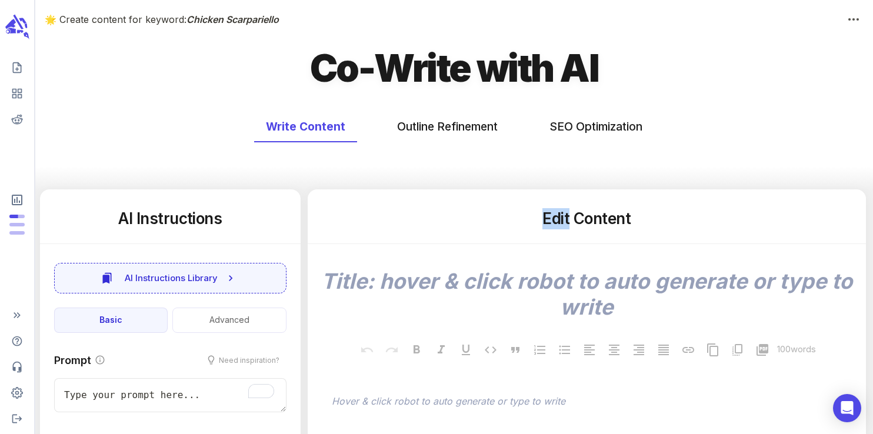
click at [562, 221] on h5 "Edit Content" at bounding box center [587, 218] width 530 height 21
click at [590, 222] on h5 "Edit Content" at bounding box center [587, 218] width 530 height 21
click at [559, 220] on h5 "Edit Content" at bounding box center [587, 218] width 530 height 21
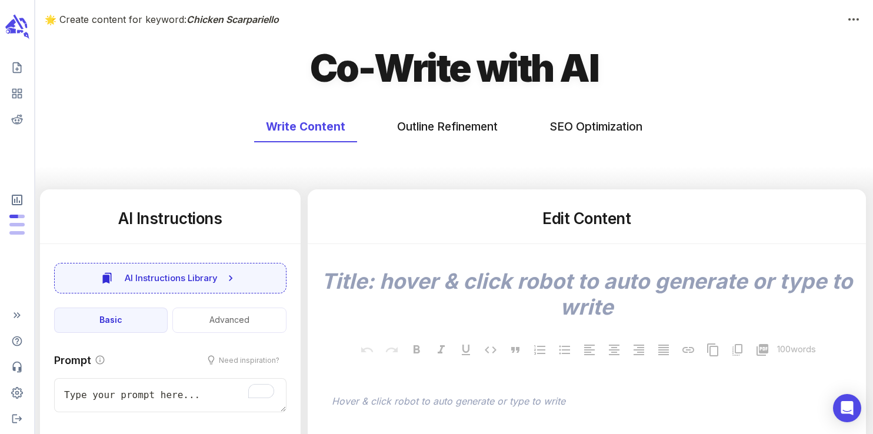
click at [602, 220] on h5 "Edit Content" at bounding box center [587, 218] width 530 height 21
click at [562, 224] on h5 "Edit Content" at bounding box center [587, 218] width 530 height 21
click at [604, 221] on h5 "Edit Content" at bounding box center [587, 218] width 530 height 21
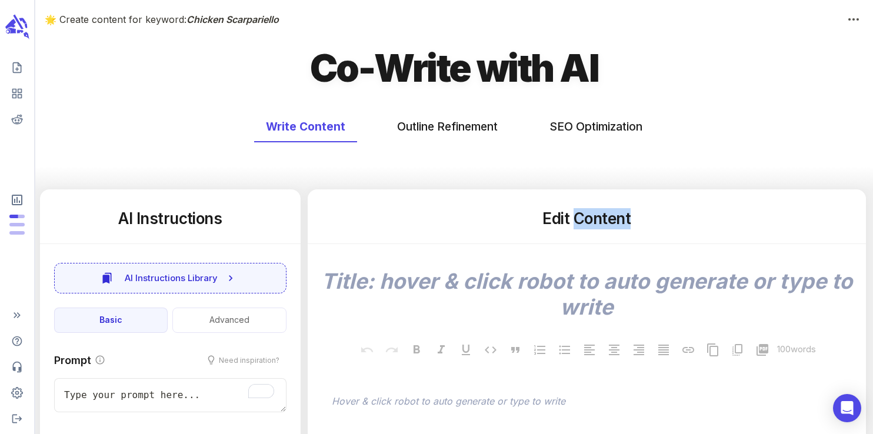
click at [604, 221] on h5 "Edit Content" at bounding box center [587, 218] width 530 height 21
click at [557, 224] on h5 "Edit Content" at bounding box center [587, 218] width 530 height 21
click at [602, 222] on h5 "Edit Content" at bounding box center [587, 218] width 530 height 21
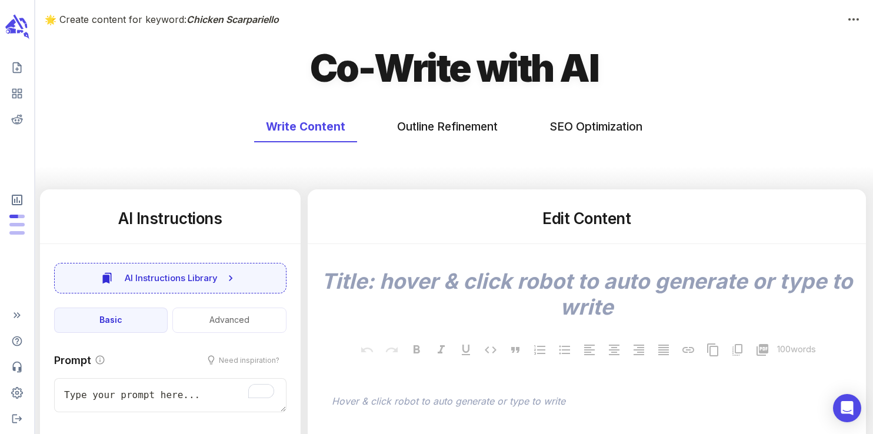
click at [561, 224] on h5 "Edit Content" at bounding box center [587, 218] width 530 height 21
click at [605, 220] on h5 "Edit Content" at bounding box center [587, 218] width 530 height 21
click at [556, 221] on h5 "Edit Content" at bounding box center [587, 218] width 530 height 21
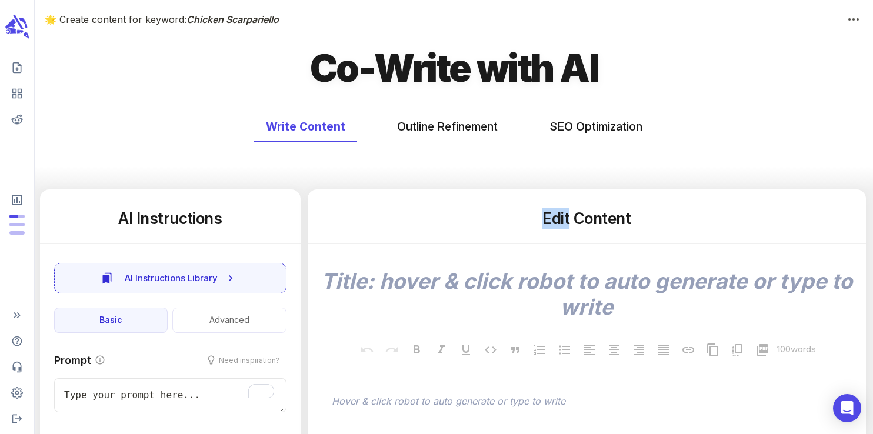
click at [556, 221] on h5 "Edit Content" at bounding box center [587, 218] width 530 height 21
click at [600, 221] on h5 "Edit Content" at bounding box center [587, 218] width 530 height 21
click at [558, 223] on h5 "Edit Content" at bounding box center [587, 218] width 530 height 21
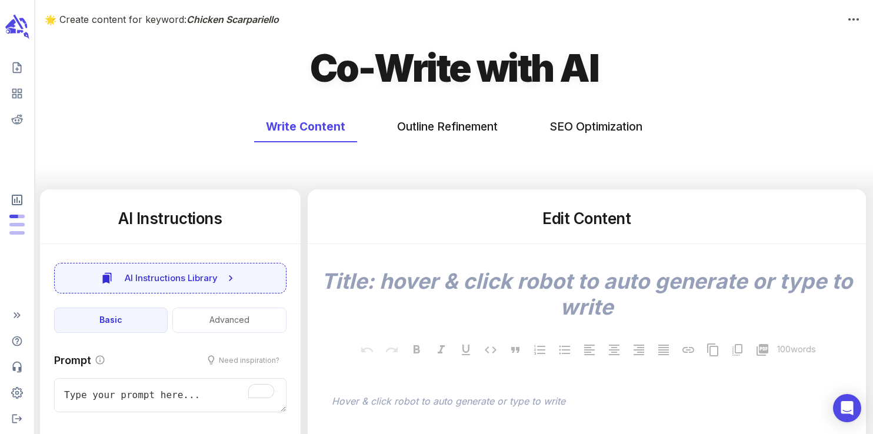
click at [588, 216] on h5 "Edit Content" at bounding box center [587, 218] width 530 height 21
click at [601, 219] on h5 "Edit Content" at bounding box center [587, 218] width 530 height 21
click at [559, 222] on h5 "Edit Content" at bounding box center [587, 218] width 530 height 21
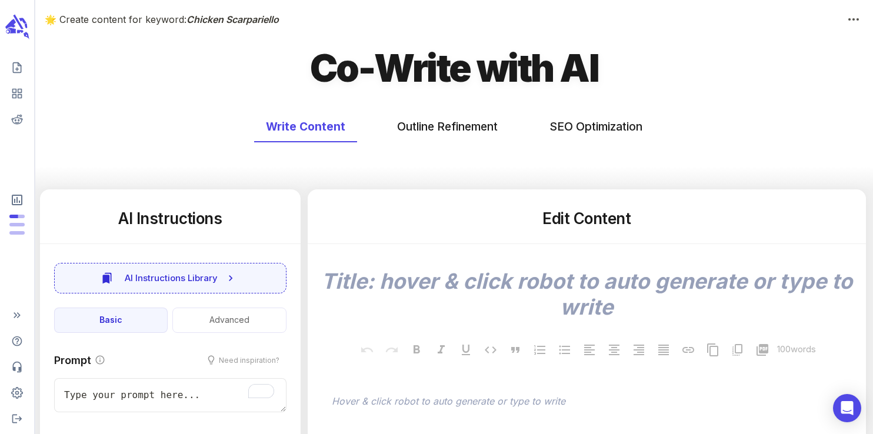
click at [559, 222] on h5 "Edit Content" at bounding box center [587, 218] width 530 height 21
click at [594, 219] on h5 "Edit Content" at bounding box center [587, 218] width 530 height 21
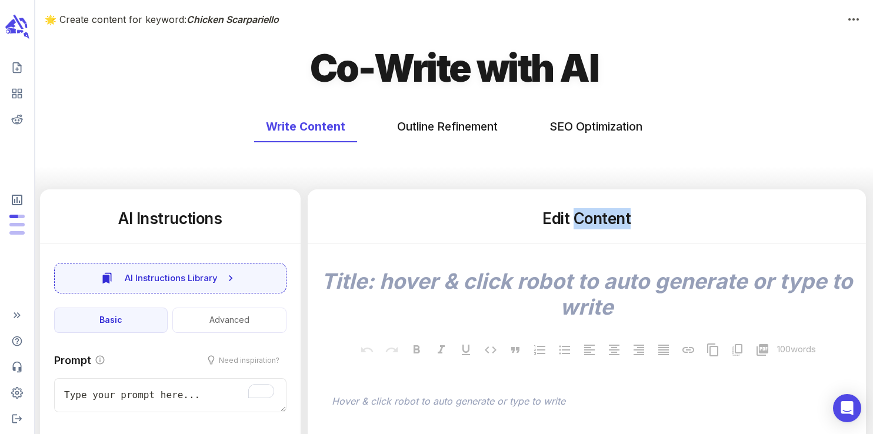
click at [602, 218] on h5 "Edit Content" at bounding box center [587, 218] width 530 height 21
click at [553, 220] on h5 "Edit Content" at bounding box center [587, 218] width 530 height 21
click at [604, 218] on h5 "Edit Content" at bounding box center [587, 218] width 530 height 21
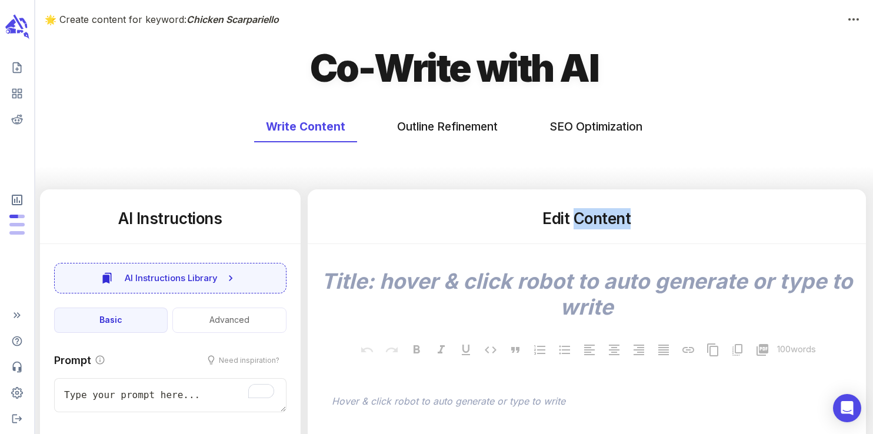
click at [604, 218] on h5 "Edit Content" at bounding box center [587, 218] width 530 height 21
click at [558, 219] on h5 "Edit Content" at bounding box center [587, 218] width 530 height 21
click at [601, 216] on h5 "Edit Content" at bounding box center [587, 218] width 530 height 21
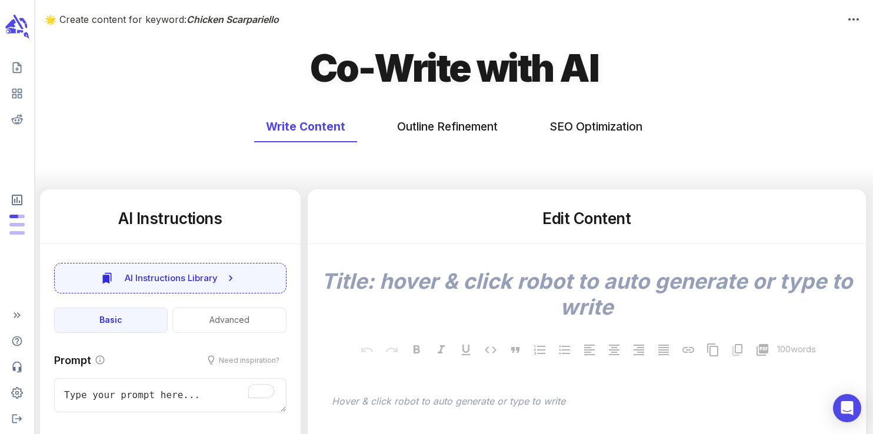
click at [555, 218] on h5 "Edit Content" at bounding box center [587, 218] width 530 height 21
click at [601, 225] on h5 "Edit Content" at bounding box center [587, 218] width 530 height 21
click at [555, 219] on h5 "Edit Content" at bounding box center [587, 218] width 530 height 21
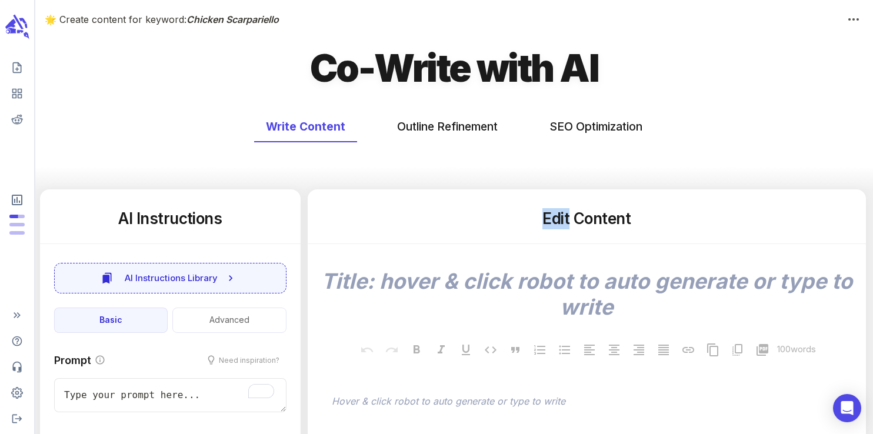
click at [555, 219] on h5 "Edit Content" at bounding box center [587, 218] width 530 height 21
click at [606, 219] on h5 "Edit Content" at bounding box center [587, 218] width 530 height 21
click at [558, 214] on h5 "Edit Content" at bounding box center [587, 218] width 530 height 21
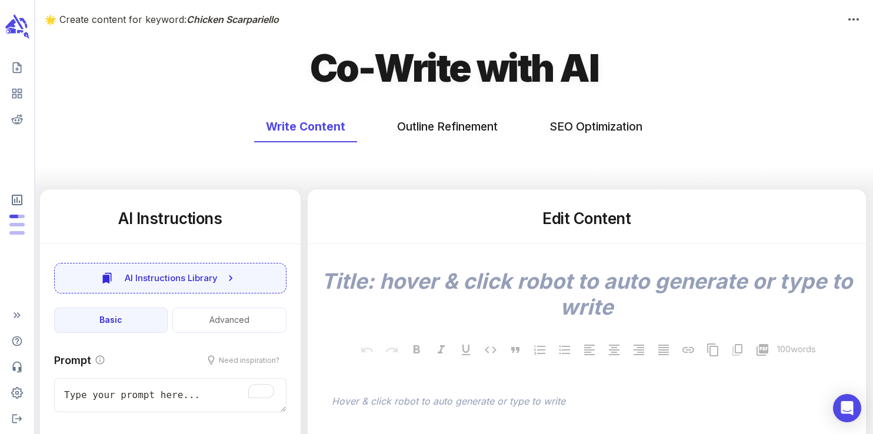
click at [600, 217] on h5 "Edit Content" at bounding box center [587, 218] width 530 height 21
click at [562, 220] on h5 "Edit Content" at bounding box center [587, 218] width 530 height 21
click at [603, 220] on h5 "Edit Content" at bounding box center [587, 218] width 530 height 21
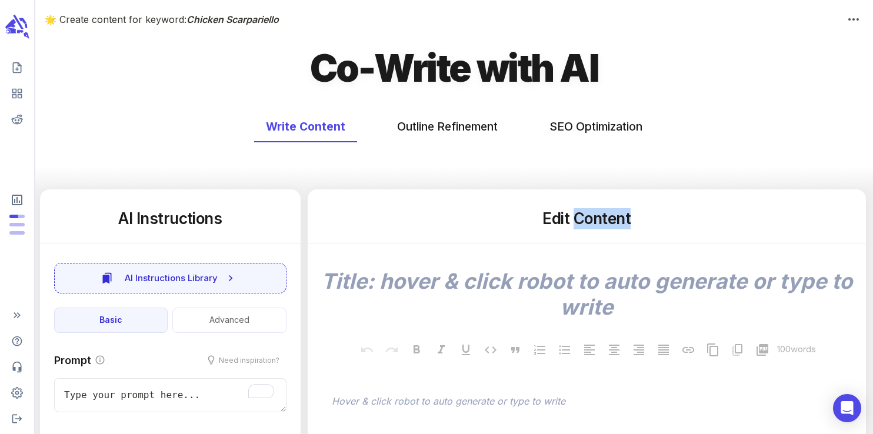
click at [603, 220] on h5 "Edit Content" at bounding box center [587, 218] width 530 height 21
click at [556, 219] on h5 "Edit Content" at bounding box center [587, 218] width 530 height 21
click at [601, 220] on h5 "Edit Content" at bounding box center [587, 218] width 530 height 21
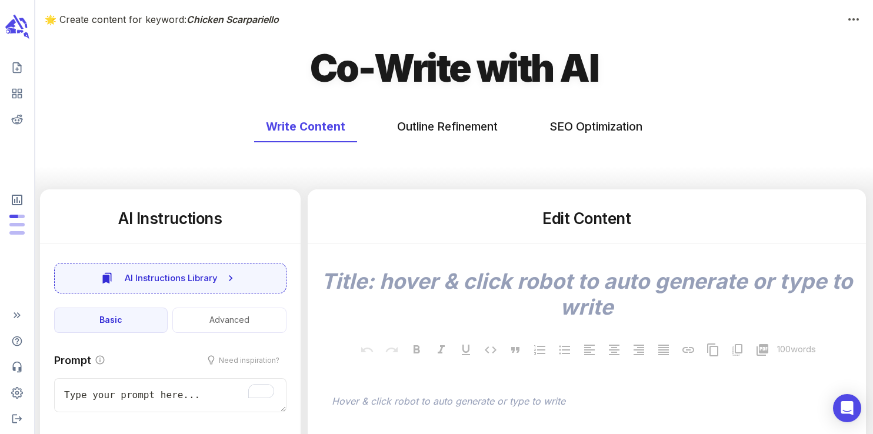
click at [562, 221] on h5 "Edit Content" at bounding box center [587, 218] width 530 height 21
click at [600, 221] on h5 "Edit Content" at bounding box center [587, 218] width 530 height 21
click at [559, 221] on h5 "Edit Content" at bounding box center [587, 218] width 530 height 21
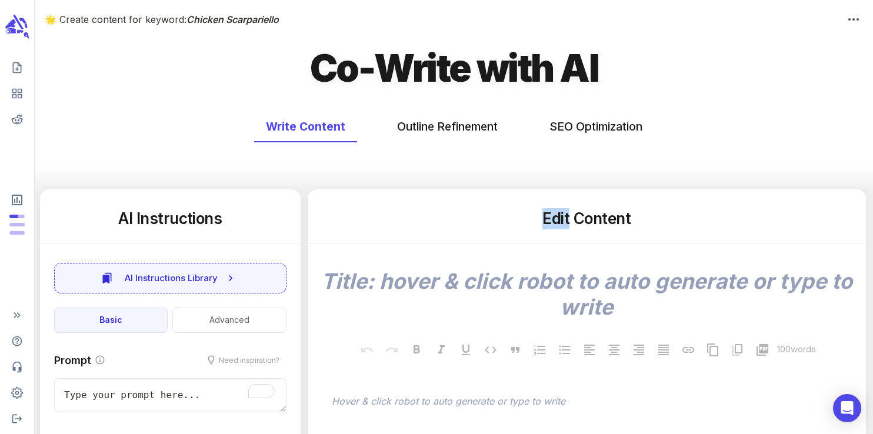
click at [559, 221] on h5 "Edit Content" at bounding box center [587, 218] width 530 height 21
click at [598, 218] on h5 "Edit Content" at bounding box center [587, 218] width 530 height 21
click at [557, 219] on h5 "Edit Content" at bounding box center [587, 218] width 530 height 21
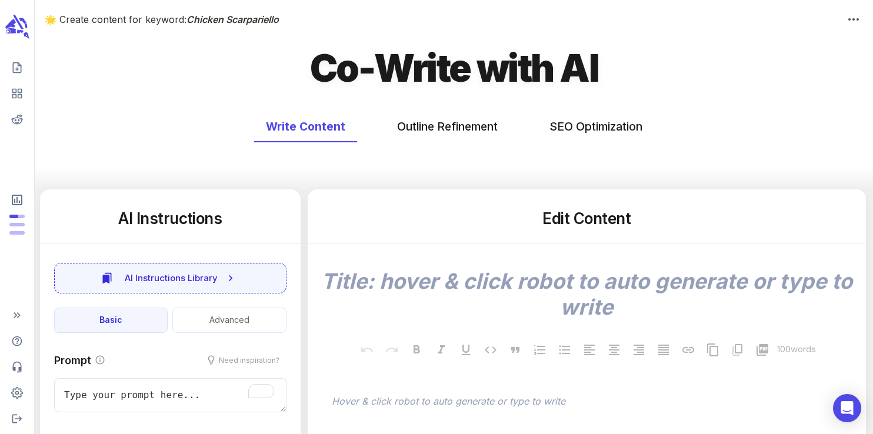
click at [600, 214] on h5 "Edit Content" at bounding box center [587, 218] width 530 height 21
click at [558, 218] on h5 "Edit Content" at bounding box center [587, 218] width 530 height 21
click at [605, 218] on h5 "Edit Content" at bounding box center [587, 218] width 530 height 21
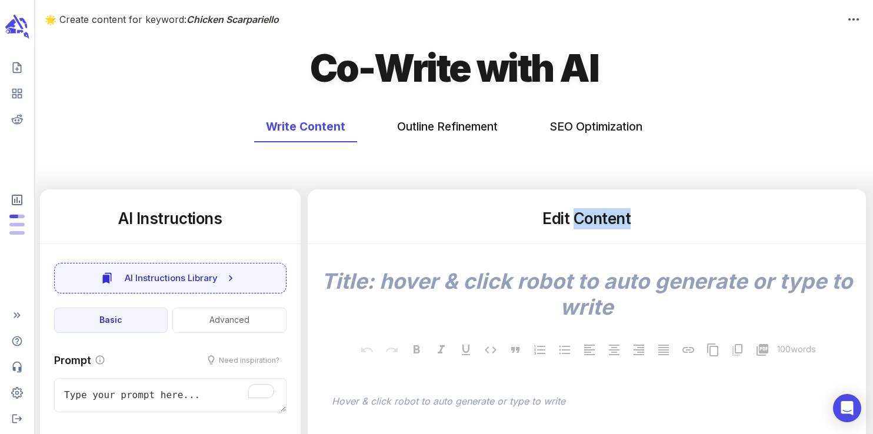
click at [605, 218] on h5 "Edit Content" at bounding box center [587, 218] width 530 height 21
click at [555, 224] on h5 "Edit Content" at bounding box center [587, 218] width 530 height 21
click at [599, 223] on h5 "Edit Content" at bounding box center [587, 218] width 530 height 21
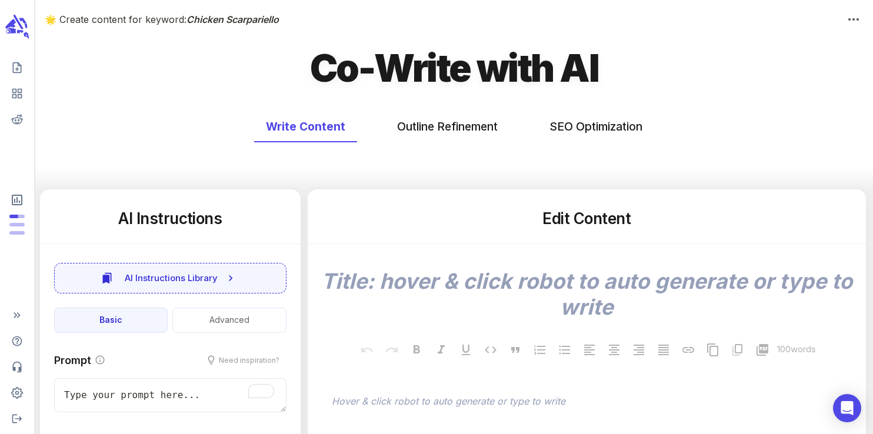
click at [556, 221] on h5 "Edit Content" at bounding box center [587, 218] width 530 height 21
click at [605, 215] on h5 "Edit Content" at bounding box center [587, 218] width 530 height 21
click at [554, 225] on h5 "Edit Content" at bounding box center [587, 218] width 530 height 21
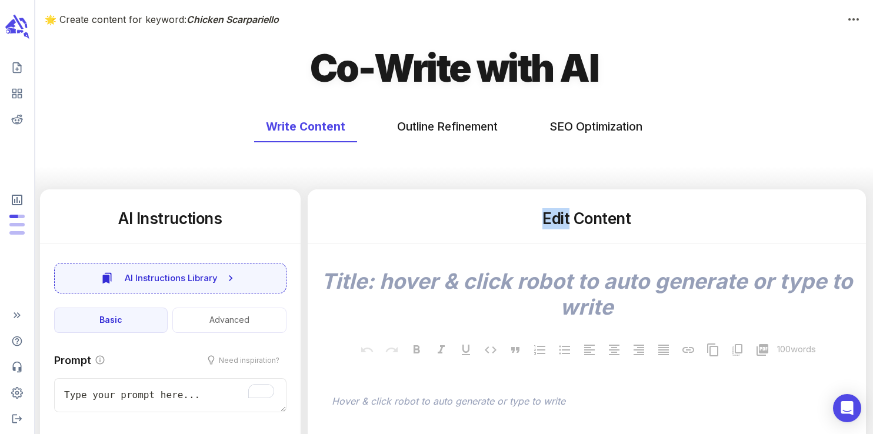
click at [554, 225] on h5 "Edit Content" at bounding box center [587, 218] width 530 height 21
click at [605, 222] on h5 "Edit Content" at bounding box center [587, 218] width 530 height 21
click at [546, 219] on h5 "Edit Content" at bounding box center [587, 218] width 530 height 21
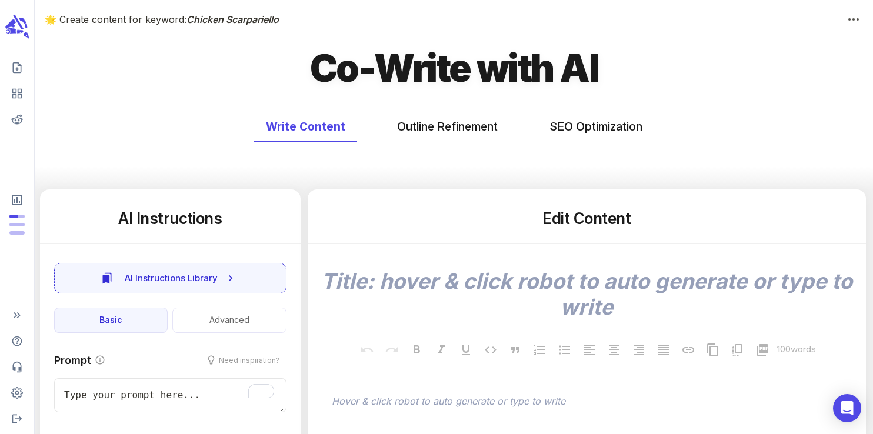
click at [606, 220] on h5 "Edit Content" at bounding box center [587, 218] width 530 height 21
click at [559, 226] on h5 "Edit Content" at bounding box center [587, 218] width 530 height 21
click at [599, 217] on h5 "Edit Content" at bounding box center [587, 218] width 530 height 21
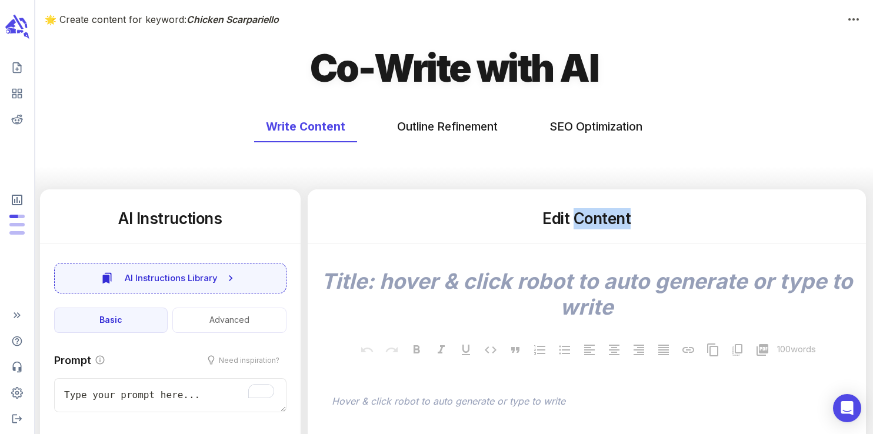
click at [599, 217] on h5 "Edit Content" at bounding box center [587, 218] width 530 height 21
click at [551, 223] on h5 "Edit Content" at bounding box center [587, 218] width 530 height 21
click at [601, 217] on h5 "Edit Content" at bounding box center [587, 218] width 530 height 21
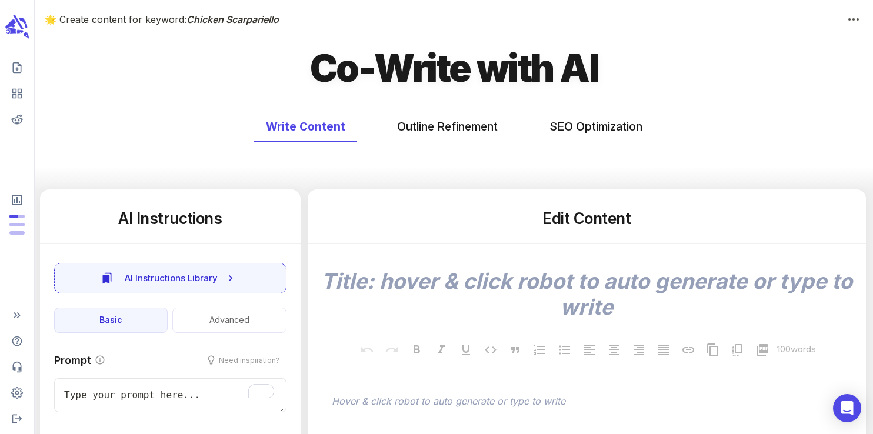
click at [558, 218] on h5 "Edit Content" at bounding box center [587, 218] width 530 height 21
click at [600, 221] on h5 "Edit Content" at bounding box center [587, 218] width 530 height 21
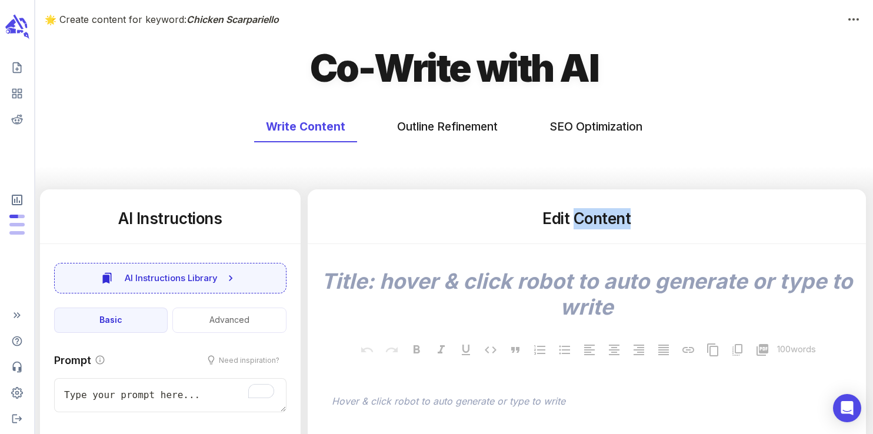
click at [600, 221] on h5 "Edit Content" at bounding box center [587, 218] width 530 height 21
click at [556, 221] on h5 "Edit Content" at bounding box center [587, 218] width 530 height 21
click at [597, 224] on h5 "Edit Content" at bounding box center [587, 218] width 530 height 21
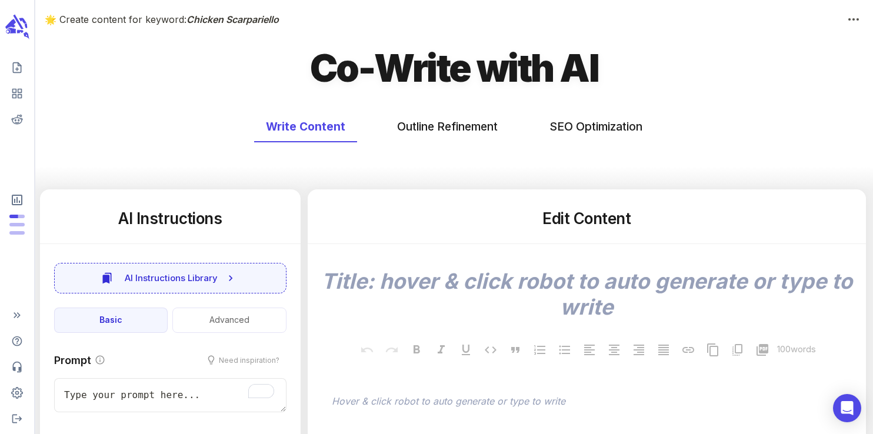
click at [556, 224] on h5 "Edit Content" at bounding box center [587, 218] width 530 height 21
click at [601, 222] on h5 "Edit Content" at bounding box center [587, 218] width 530 height 21
click at [559, 221] on h5 "Edit Content" at bounding box center [587, 218] width 530 height 21
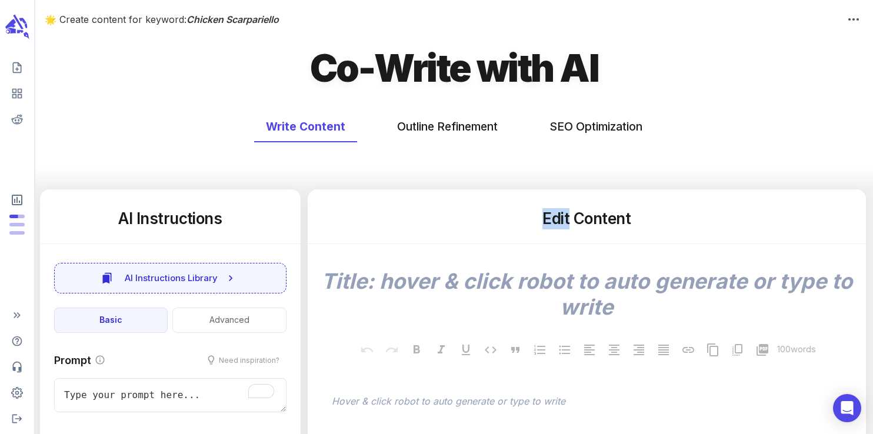
click at [559, 221] on h5 "Edit Content" at bounding box center [587, 218] width 530 height 21
click at [603, 218] on h5 "Edit Content" at bounding box center [587, 218] width 530 height 21
click at [555, 219] on h5 "Edit Content" at bounding box center [587, 218] width 530 height 21
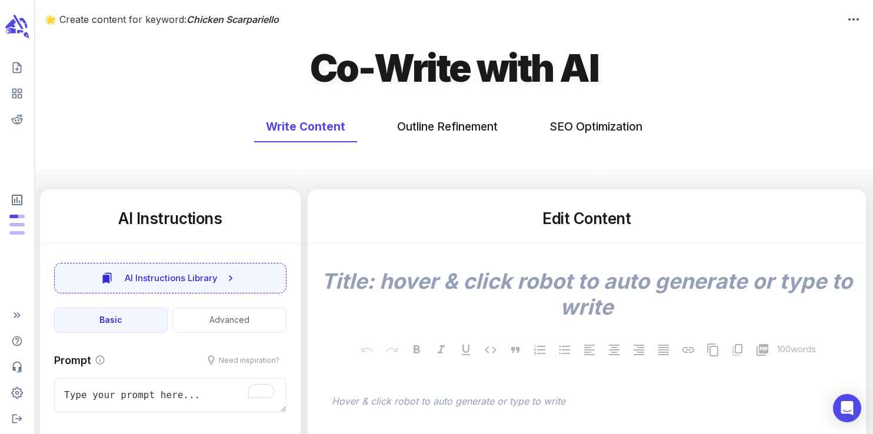
click at [598, 221] on h5 "Edit Content" at bounding box center [587, 218] width 530 height 21
click at [558, 217] on h5 "Edit Content" at bounding box center [587, 218] width 530 height 21
click at [597, 219] on h5 "Edit Content" at bounding box center [587, 218] width 530 height 21
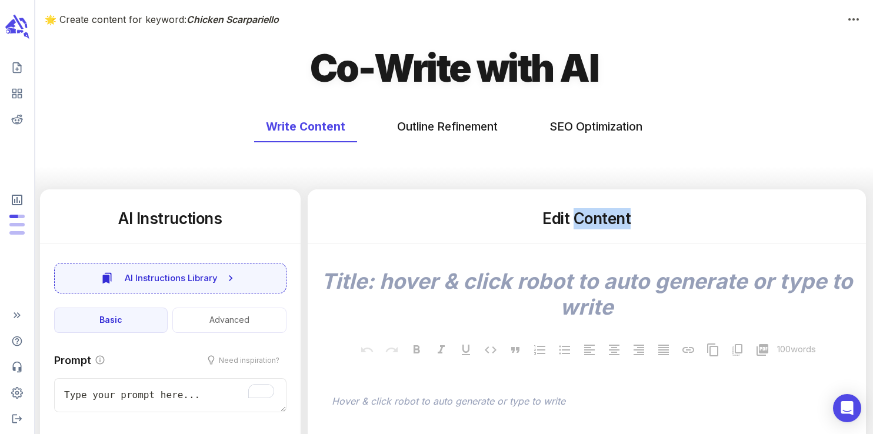
click at [597, 219] on h5 "Edit Content" at bounding box center [587, 218] width 530 height 21
click at [565, 222] on h5 "Edit Content" at bounding box center [587, 218] width 530 height 21
click at [609, 222] on h5 "Edit Content" at bounding box center [587, 218] width 530 height 21
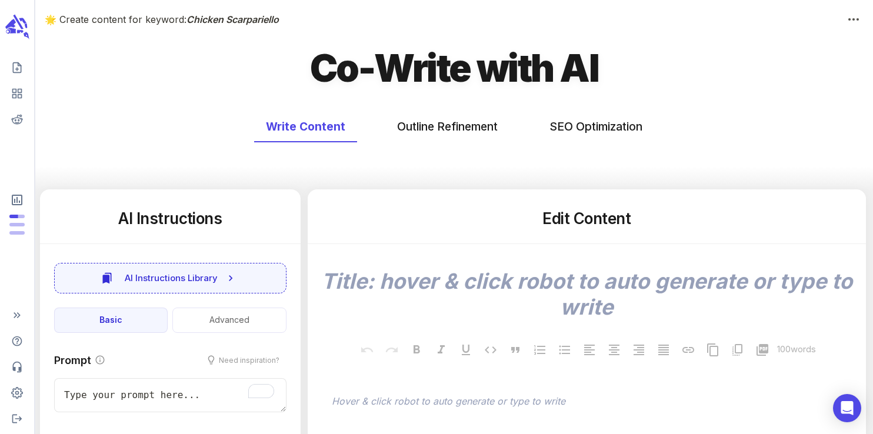
click at [557, 221] on h5 "Edit Content" at bounding box center [587, 218] width 530 height 21
click at [602, 219] on h5 "Edit Content" at bounding box center [587, 218] width 530 height 21
click at [557, 222] on h5 "Edit Content" at bounding box center [587, 218] width 530 height 21
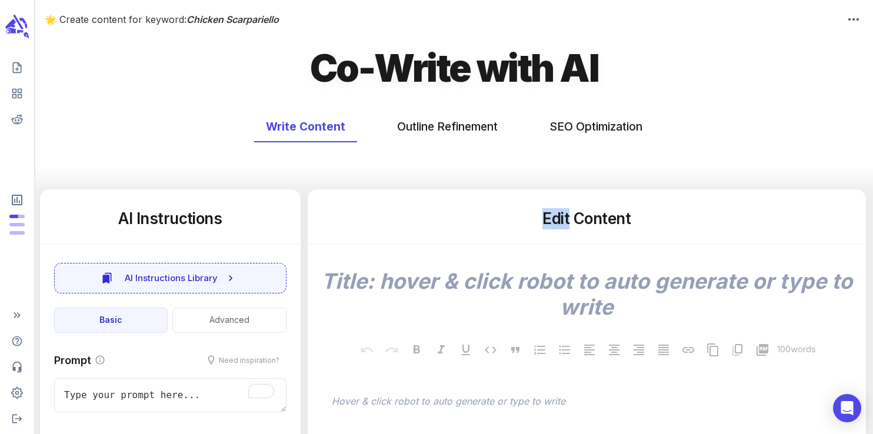
click at [557, 222] on h5 "Edit Content" at bounding box center [587, 218] width 530 height 21
click at [594, 221] on h5 "Edit Content" at bounding box center [587, 218] width 530 height 21
click at [564, 221] on h5 "Edit Content" at bounding box center [587, 218] width 530 height 21
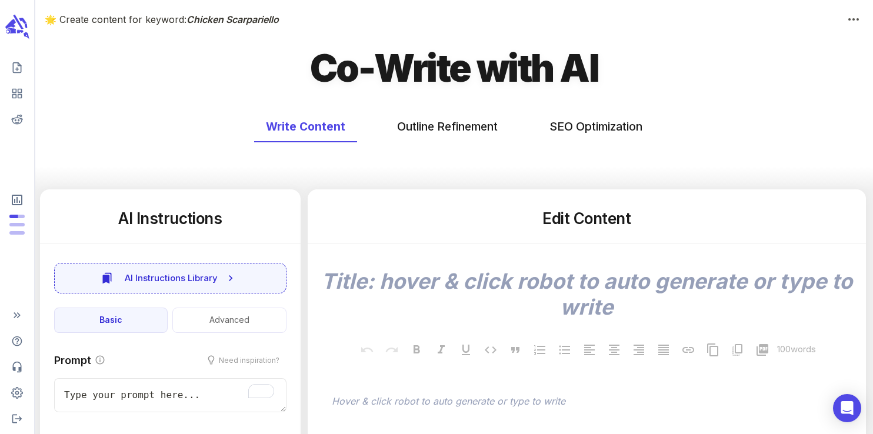
click at [608, 222] on h5 "Edit Content" at bounding box center [587, 218] width 530 height 21
click at [558, 221] on h5 "Edit Content" at bounding box center [587, 218] width 530 height 21
click at [605, 215] on h5 "Edit Content" at bounding box center [587, 218] width 530 height 21
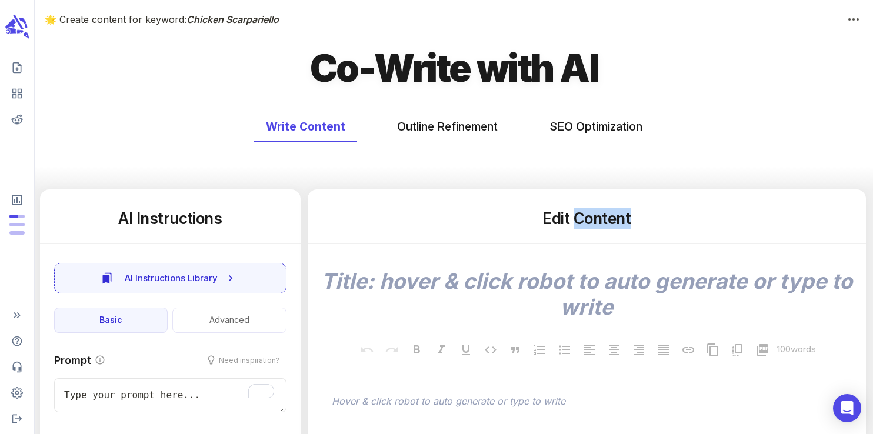
click at [605, 215] on h5 "Edit Content" at bounding box center [587, 218] width 530 height 21
click at [555, 216] on h5 "Edit Content" at bounding box center [587, 218] width 530 height 21
click at [600, 216] on h5 "Edit Content" at bounding box center [587, 218] width 530 height 21
click at [601, 216] on h5 "Edit Content" at bounding box center [587, 218] width 530 height 21
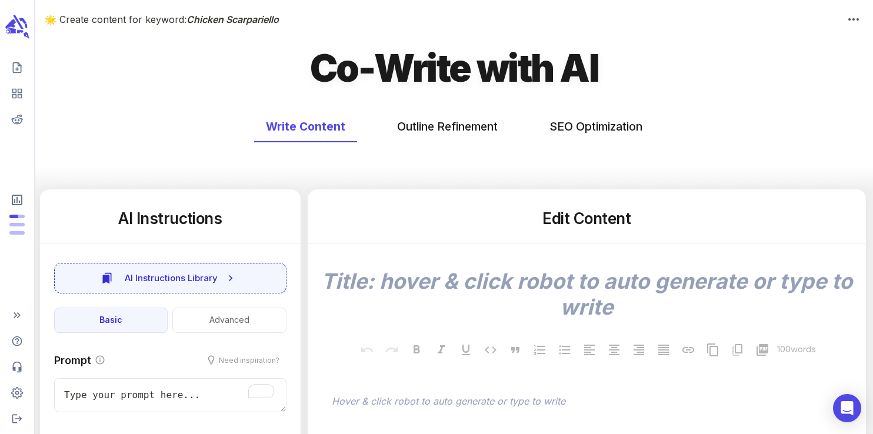
click at [547, 216] on h5 "Edit Content" at bounding box center [587, 218] width 530 height 21
click at [586, 221] on h5 "Edit Content" at bounding box center [587, 218] width 530 height 21
click at [556, 215] on h5 "Edit Content" at bounding box center [587, 218] width 530 height 21
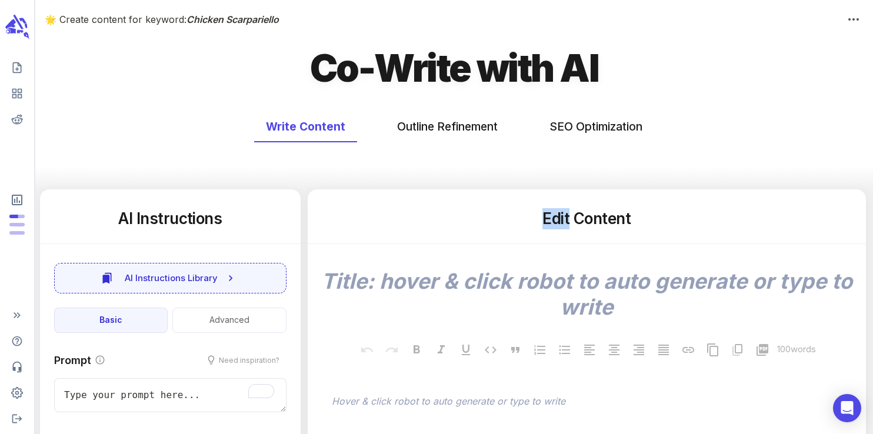
click at [556, 215] on h5 "Edit Content" at bounding box center [587, 218] width 530 height 21
click at [613, 224] on h5 "Edit Content" at bounding box center [587, 218] width 530 height 21
click at [557, 219] on h5 "Edit Content" at bounding box center [587, 218] width 530 height 21
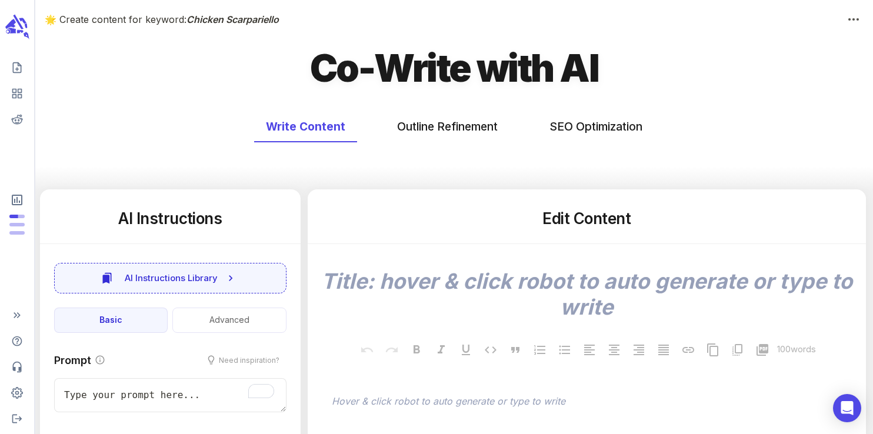
click at [600, 222] on h5 "Edit Content" at bounding box center [587, 218] width 530 height 21
click at [559, 221] on h5 "Edit Content" at bounding box center [587, 218] width 530 height 21
click at [607, 222] on h5 "Edit Content" at bounding box center [587, 218] width 530 height 21
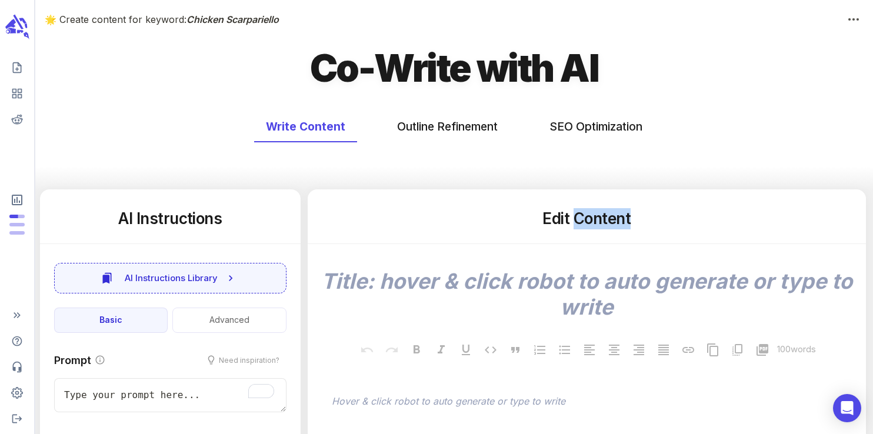
click at [607, 222] on h5 "Edit Content" at bounding box center [587, 218] width 530 height 21
click at [559, 221] on h5 "Edit Content" at bounding box center [587, 218] width 530 height 21
click at [602, 219] on h5 "Edit Content" at bounding box center [587, 218] width 530 height 21
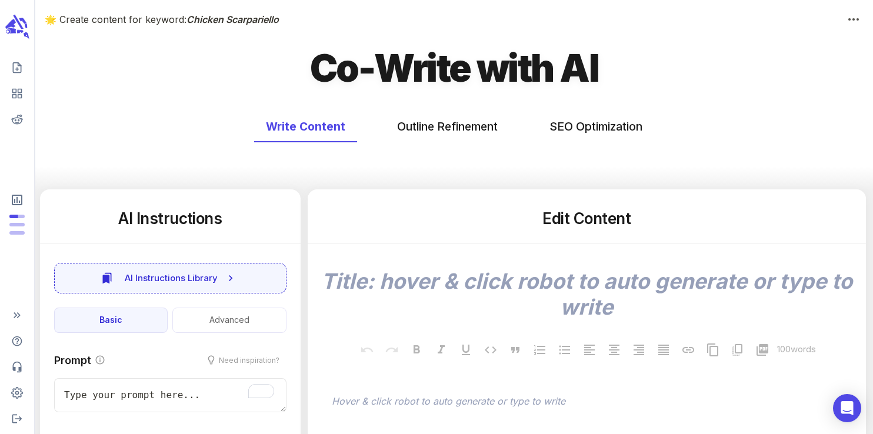
click at [557, 224] on h5 "Edit Content" at bounding box center [587, 218] width 530 height 21
click at [595, 225] on h5 "Edit Content" at bounding box center [587, 218] width 530 height 21
click at [556, 224] on h5 "Edit Content" at bounding box center [587, 218] width 530 height 21
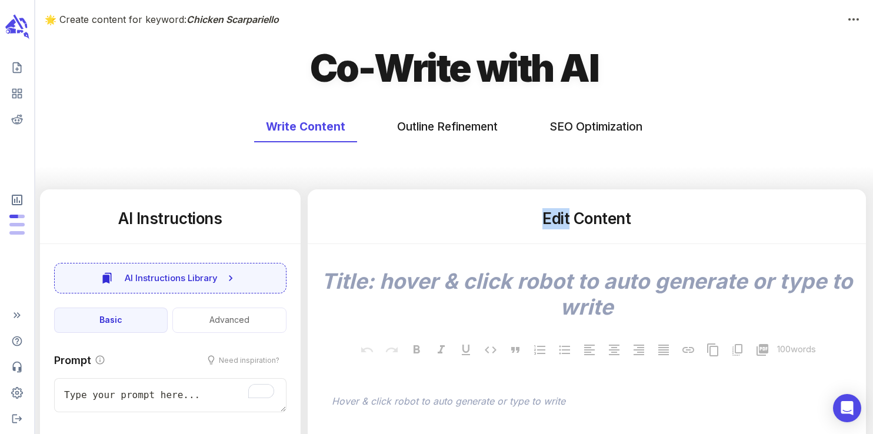
click at [556, 224] on h5 "Edit Content" at bounding box center [587, 218] width 530 height 21
click at [603, 222] on h5 "Edit Content" at bounding box center [587, 218] width 530 height 21
click at [560, 219] on h5 "Edit Content" at bounding box center [587, 218] width 530 height 21
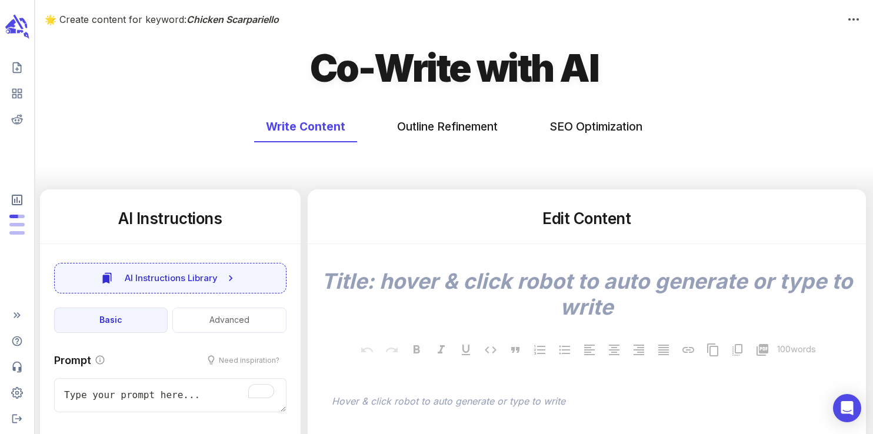
click at [598, 216] on h5 "Edit Content" at bounding box center [587, 218] width 530 height 21
click at [556, 223] on h5 "Edit Content" at bounding box center [587, 218] width 530 height 21
click at [605, 222] on h5 "Edit Content" at bounding box center [587, 218] width 530 height 21
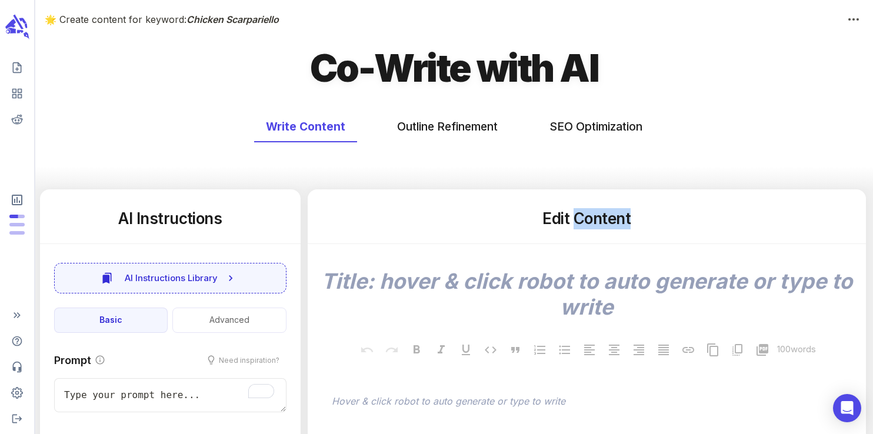
click at [605, 222] on h5 "Edit Content" at bounding box center [587, 218] width 530 height 21
click at [556, 218] on h5 "Edit Content" at bounding box center [587, 218] width 530 height 21
click at [605, 217] on h5 "Edit Content" at bounding box center [587, 218] width 530 height 21
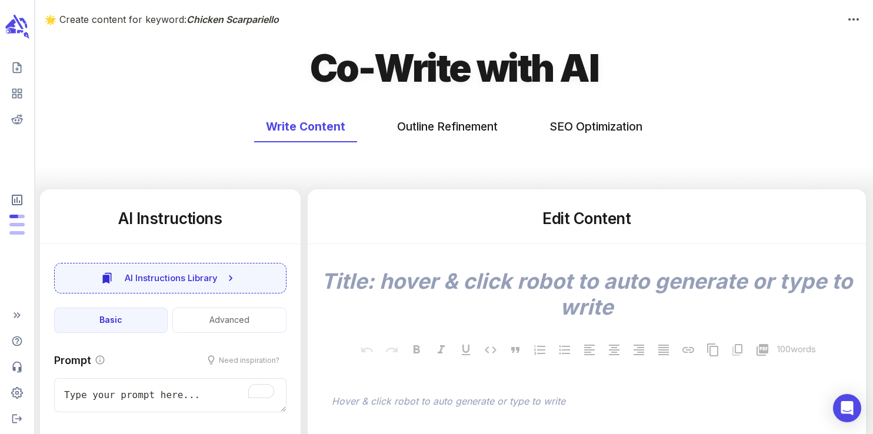
click at [570, 225] on h5 "Edit Content" at bounding box center [587, 218] width 530 height 21
click at [559, 214] on h5 "Edit Content" at bounding box center [587, 218] width 530 height 21
click at [599, 221] on h5 "Edit Content" at bounding box center [587, 218] width 530 height 21
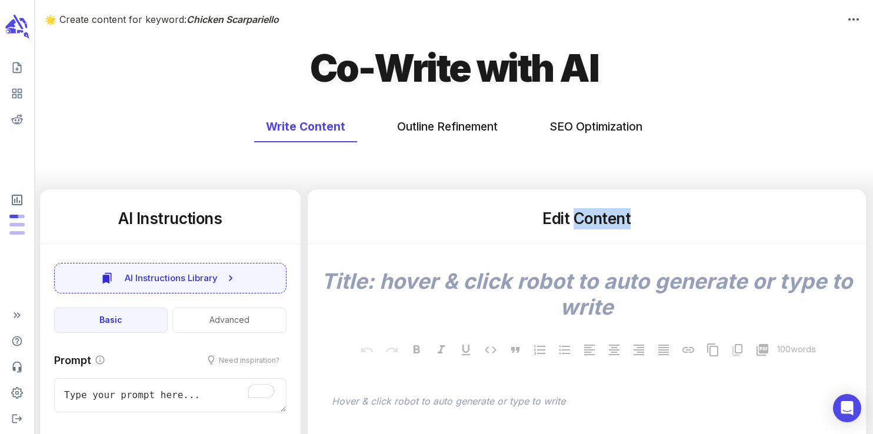
click at [599, 221] on h5 "Edit Content" at bounding box center [587, 218] width 530 height 21
click at [556, 220] on h5 "Edit Content" at bounding box center [587, 218] width 530 height 21
click at [603, 219] on h5 "Edit Content" at bounding box center [587, 218] width 530 height 21
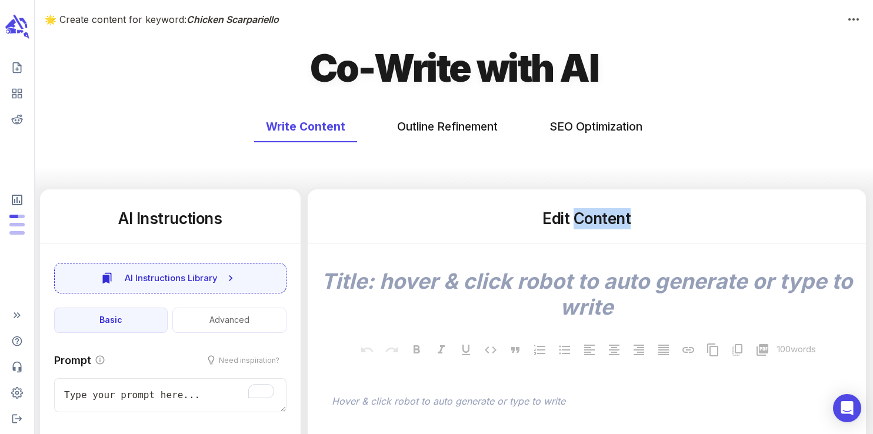
click at [603, 219] on h5 "Edit Content" at bounding box center [587, 218] width 530 height 21
click at [556, 219] on h5 "Edit Content" at bounding box center [587, 218] width 530 height 21
click at [608, 221] on h5 "Edit Content" at bounding box center [587, 218] width 530 height 21
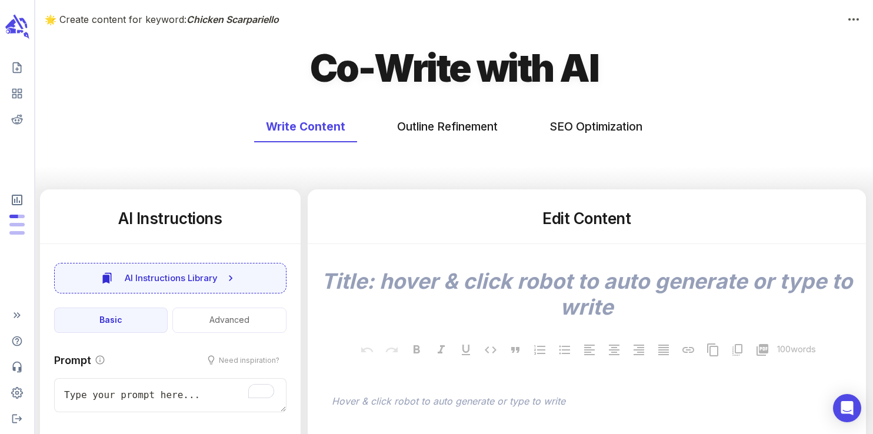
click at [559, 222] on h5 "Edit Content" at bounding box center [587, 218] width 530 height 21
click at [601, 224] on h5 "Edit Content" at bounding box center [587, 218] width 530 height 21
click at [560, 223] on h5 "Edit Content" at bounding box center [587, 218] width 530 height 21
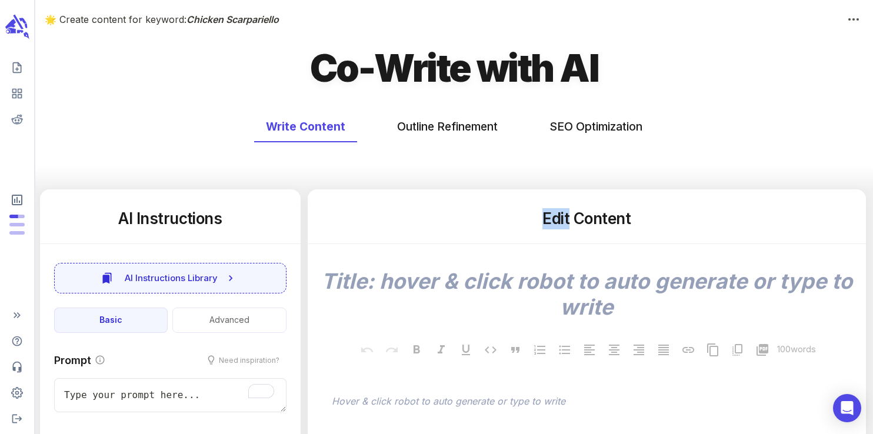
click at [560, 223] on h5 "Edit Content" at bounding box center [587, 218] width 530 height 21
click at [587, 219] on h5 "Edit Content" at bounding box center [587, 218] width 530 height 21
type textarea "x"
click at [571, 127] on button "SEO Optimization" at bounding box center [596, 126] width 116 height 31
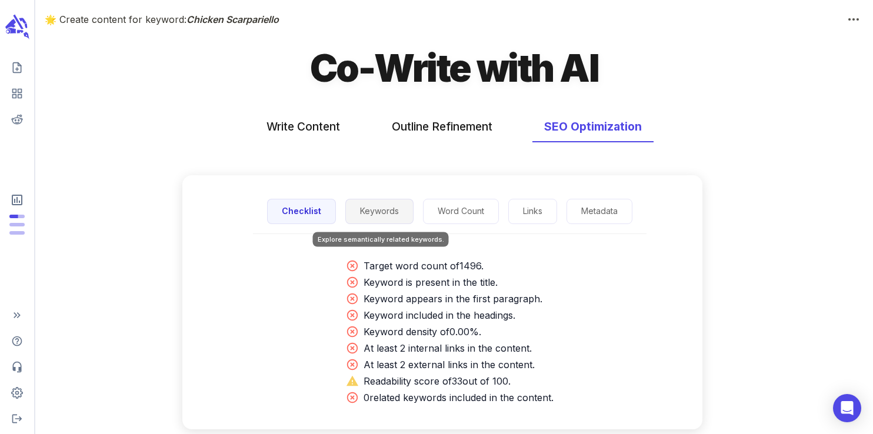
click at [375, 208] on button "Keywords" at bounding box center [379, 211] width 68 height 25
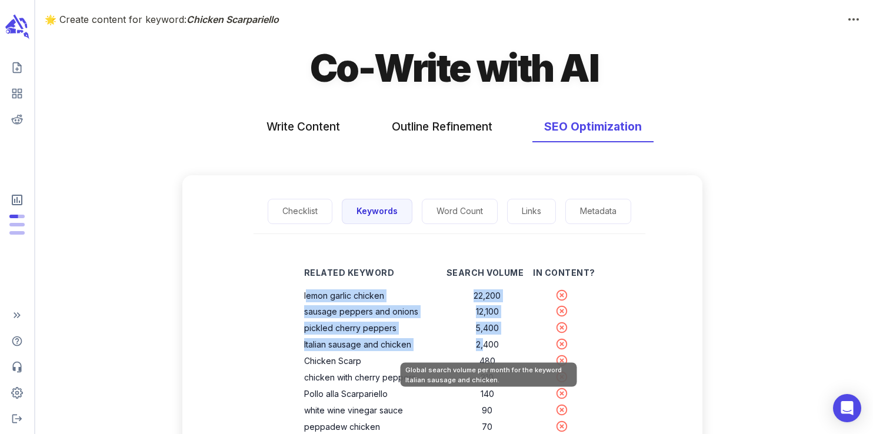
drag, startPoint x: 307, startPoint y: 295, endPoint x: 486, endPoint y: 348, distance: 186.5
click at [486, 348] on td "2,400" at bounding box center [487, 344] width 82 height 16
